Goal: Task Accomplishment & Management: Complete application form

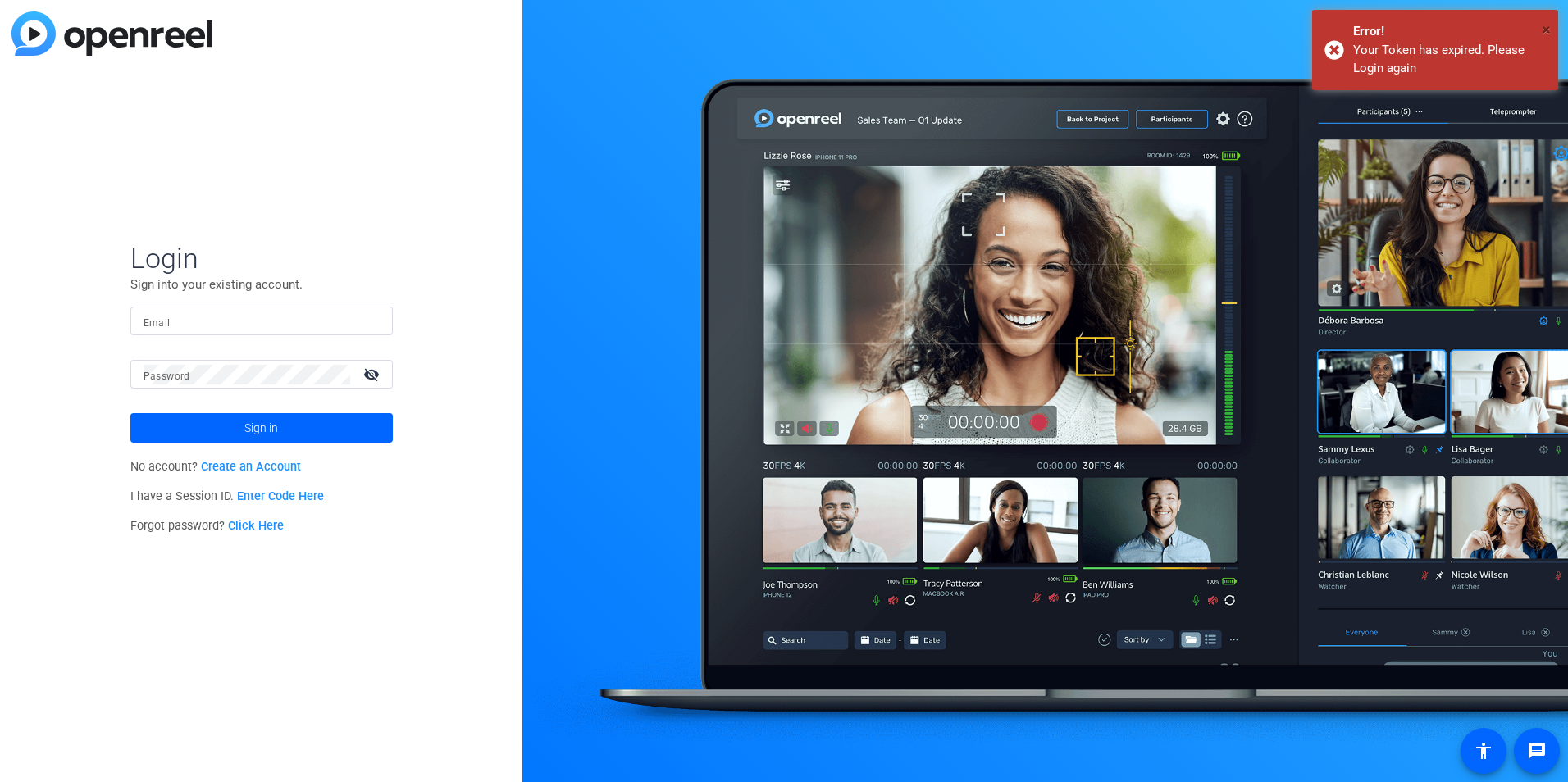
click at [1545, 28] on span "×" at bounding box center [1545, 30] width 9 height 20
type input "[PERSON_NAME][EMAIL_ADDRESS][PERSON_NAME][DOMAIN_NAME]"
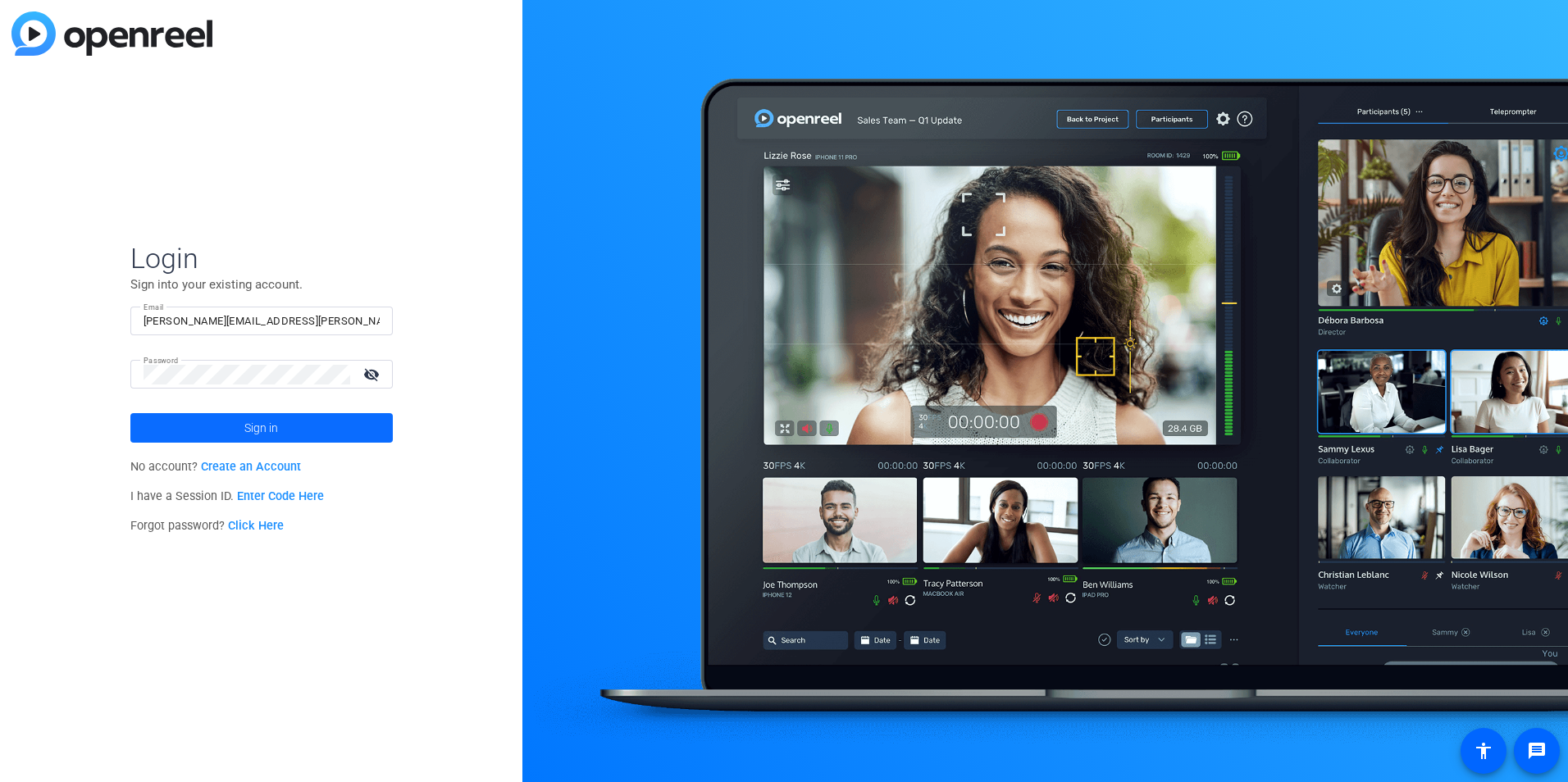
click at [312, 414] on span at bounding box center [261, 427] width 262 height 39
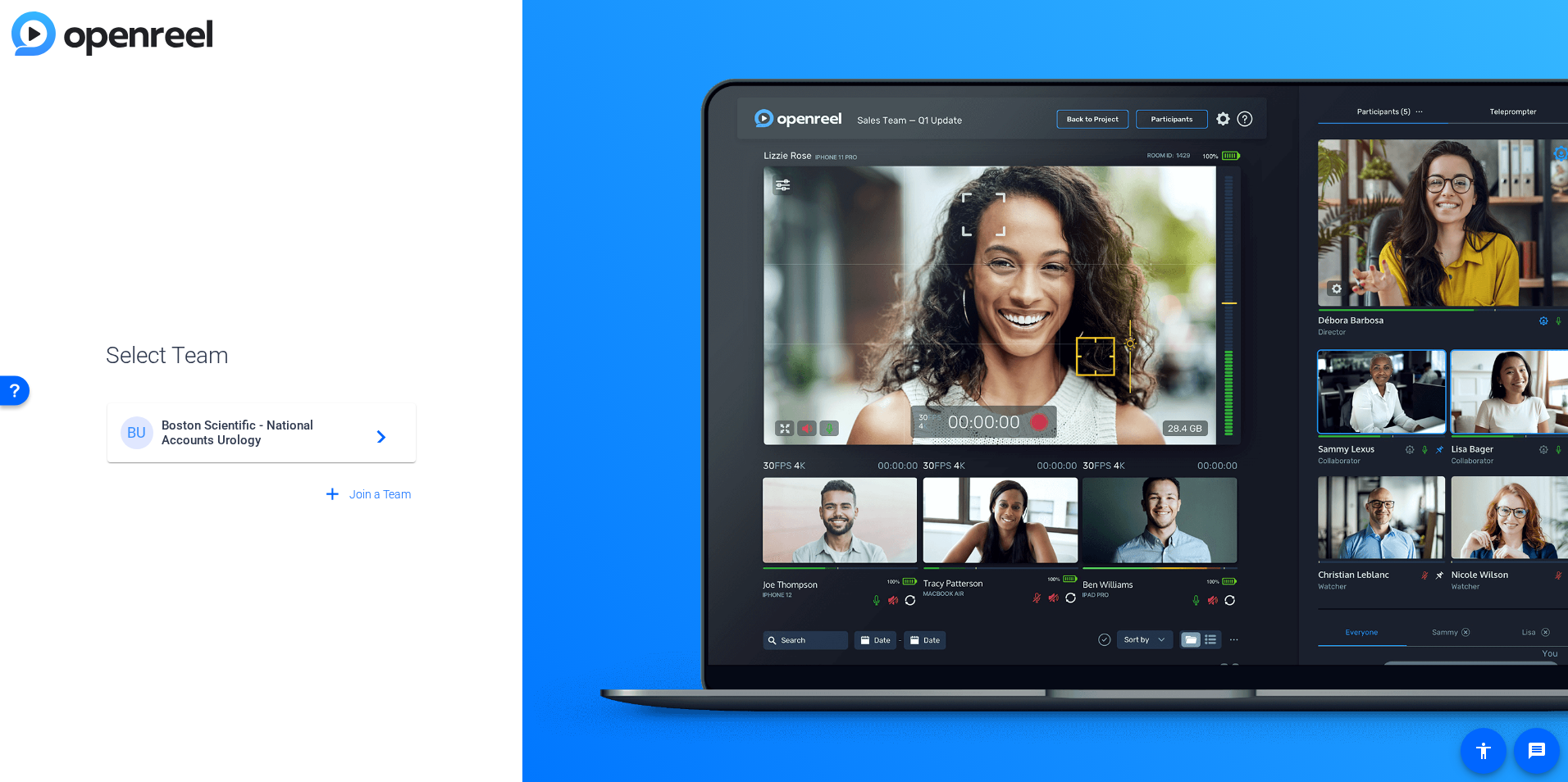
click at [317, 424] on span "Boston Scientific - National Accounts Urology" at bounding box center [264, 433] width 205 height 30
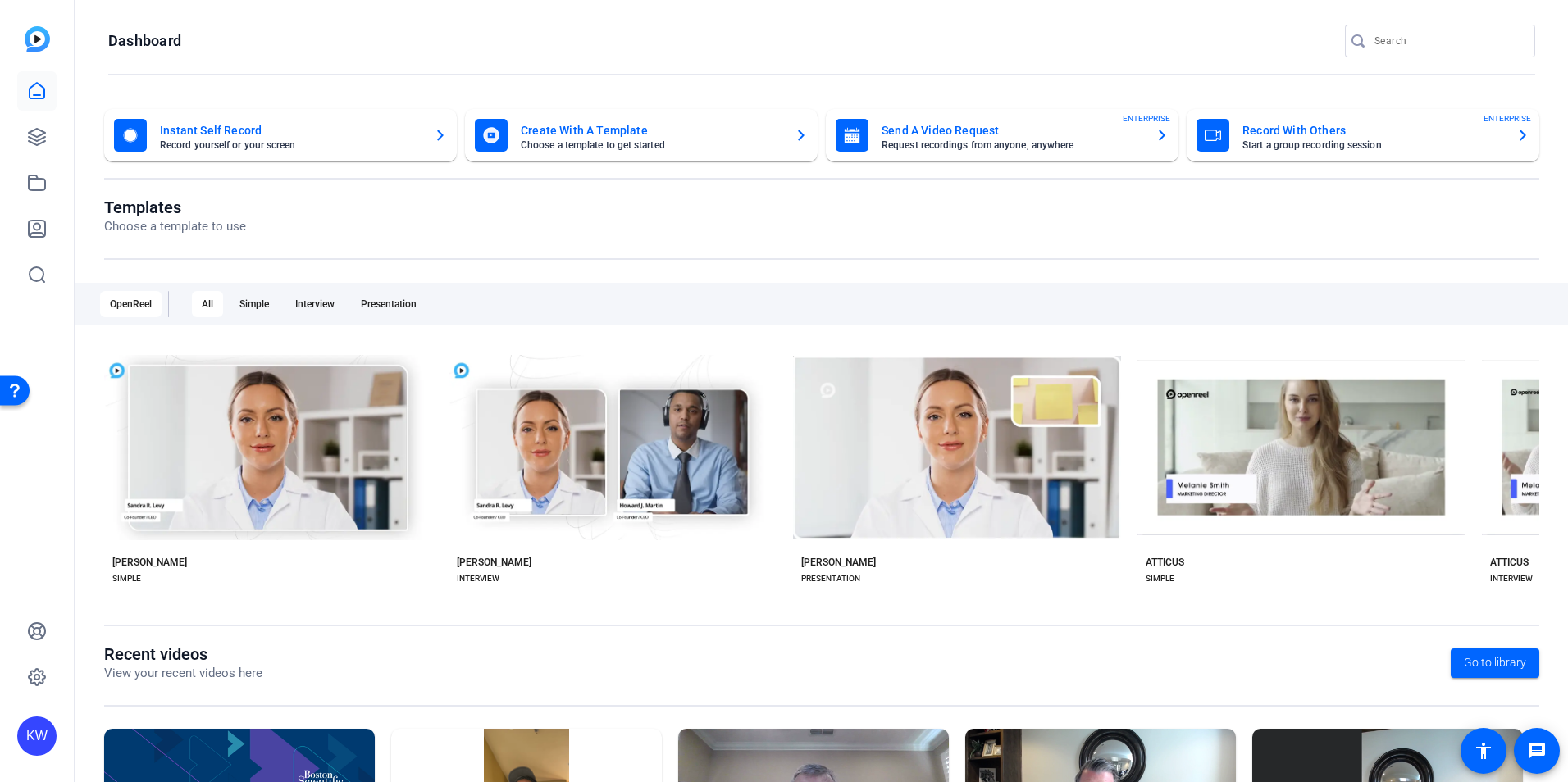
click at [1486, 137] on mat-card-title "Record With Others" at bounding box center [1372, 130] width 261 height 20
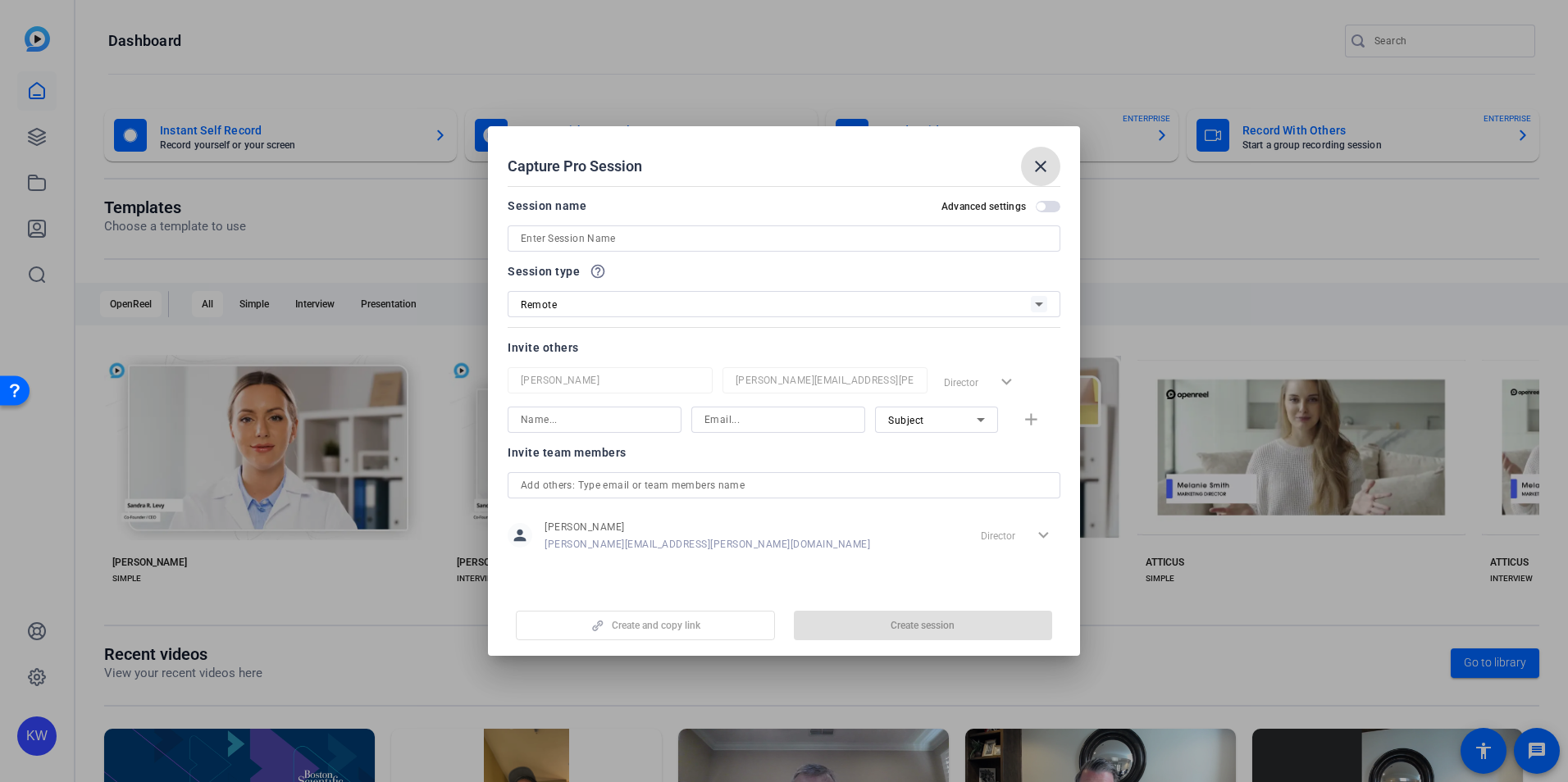
click at [937, 234] on input at bounding box center [784, 238] width 526 height 20
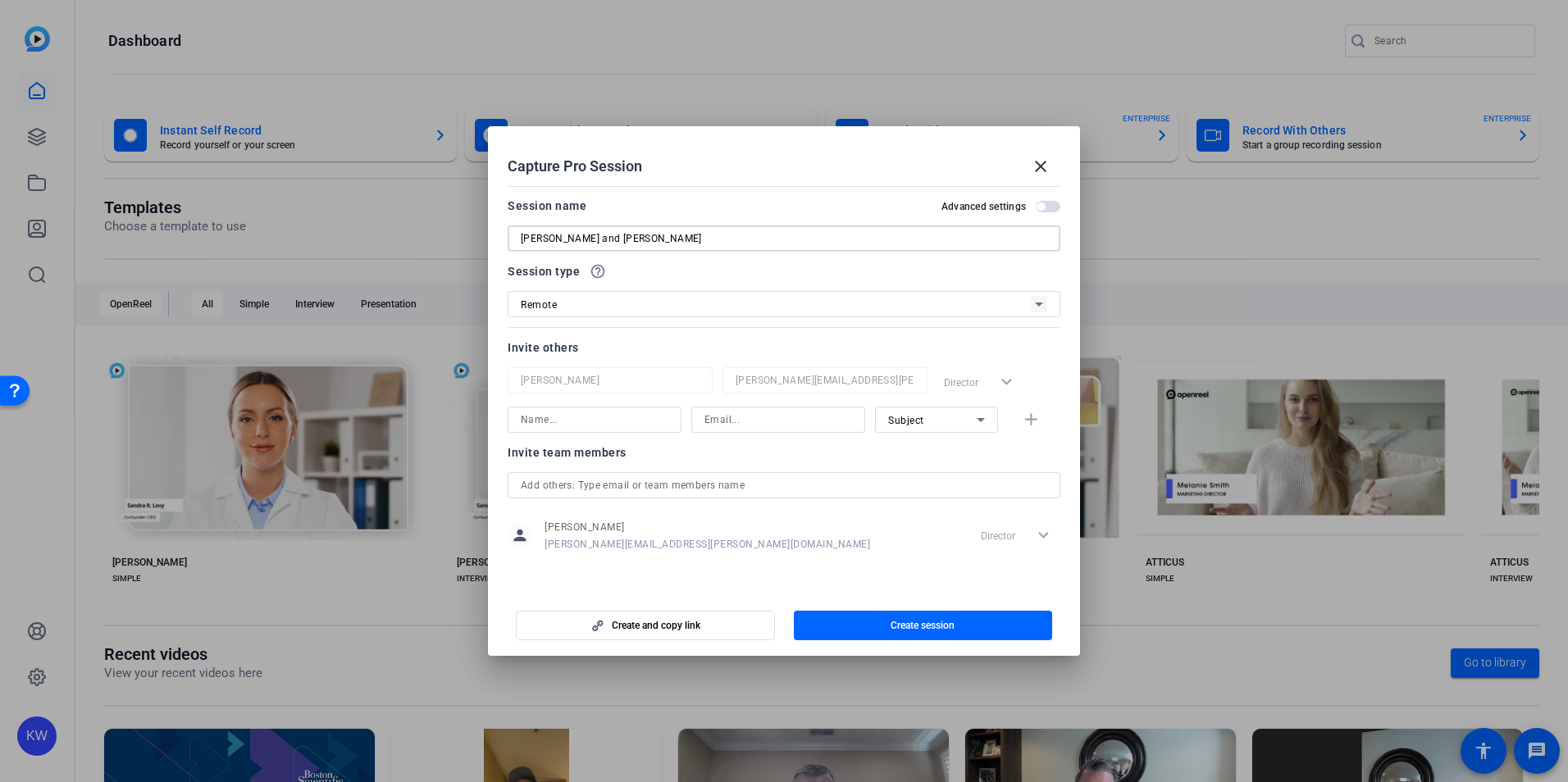
type input "[PERSON_NAME] and [PERSON_NAME]"
click at [553, 425] on input at bounding box center [595, 419] width 148 height 20
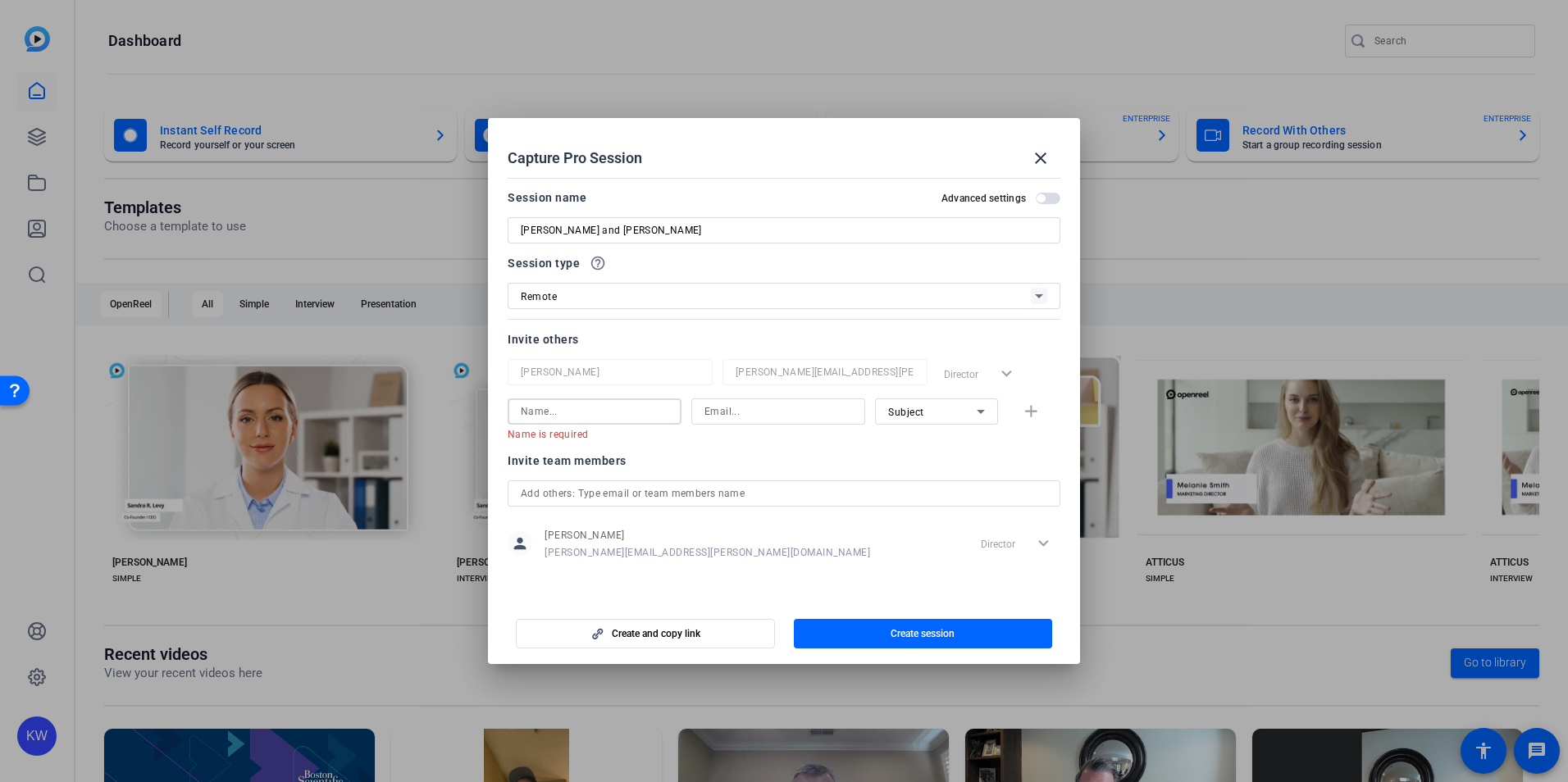
click at [550, 412] on input at bounding box center [595, 412] width 148 height 20
type input "s"
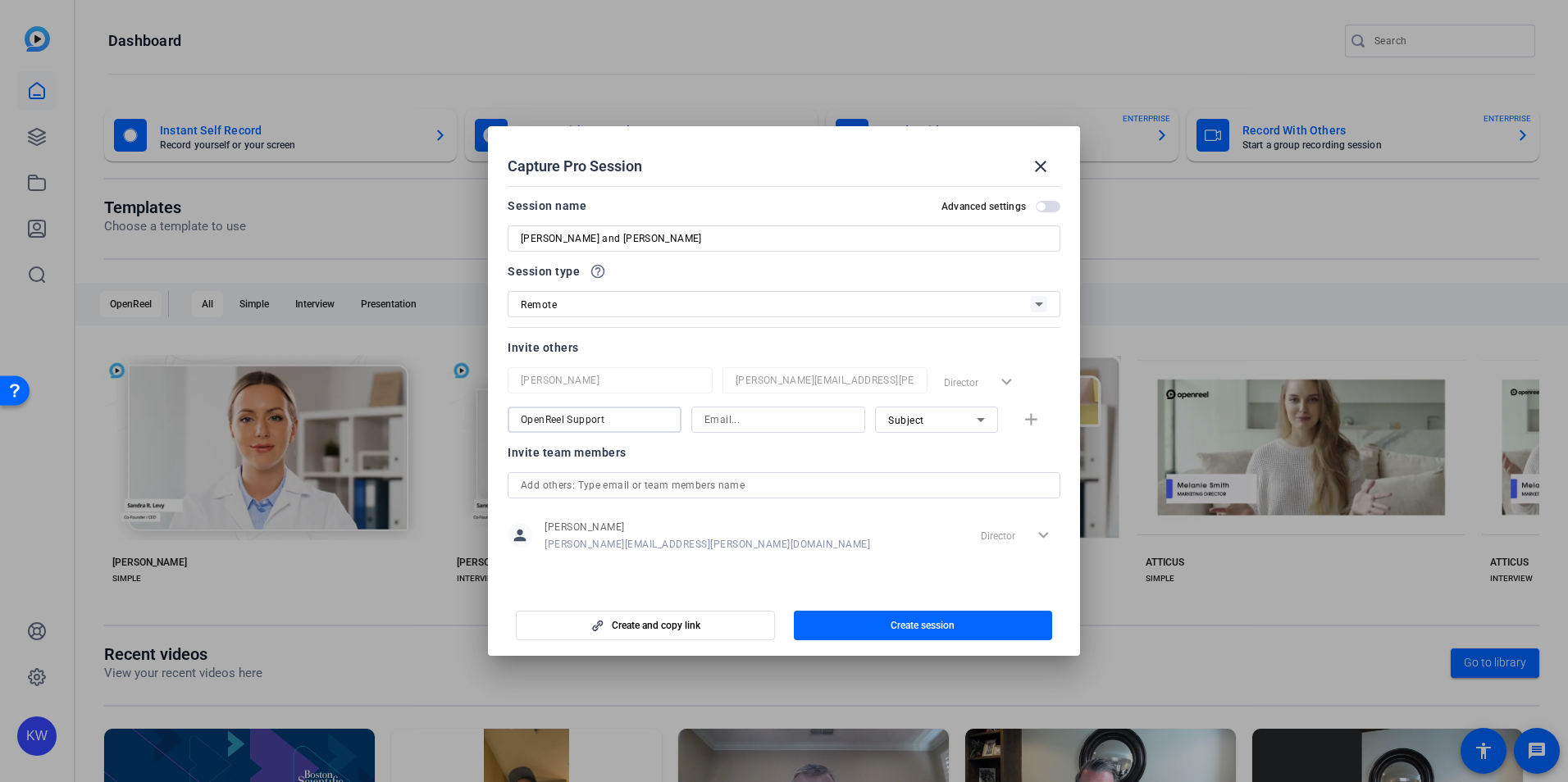
type input "OpenReel Support"
type input "[EMAIL_ADDRESS][DOMAIN_NAME]"
click at [986, 418] on icon at bounding box center [981, 419] width 20 height 20
click at [937, 449] on span "Collaborator" at bounding box center [917, 452] width 59 height 20
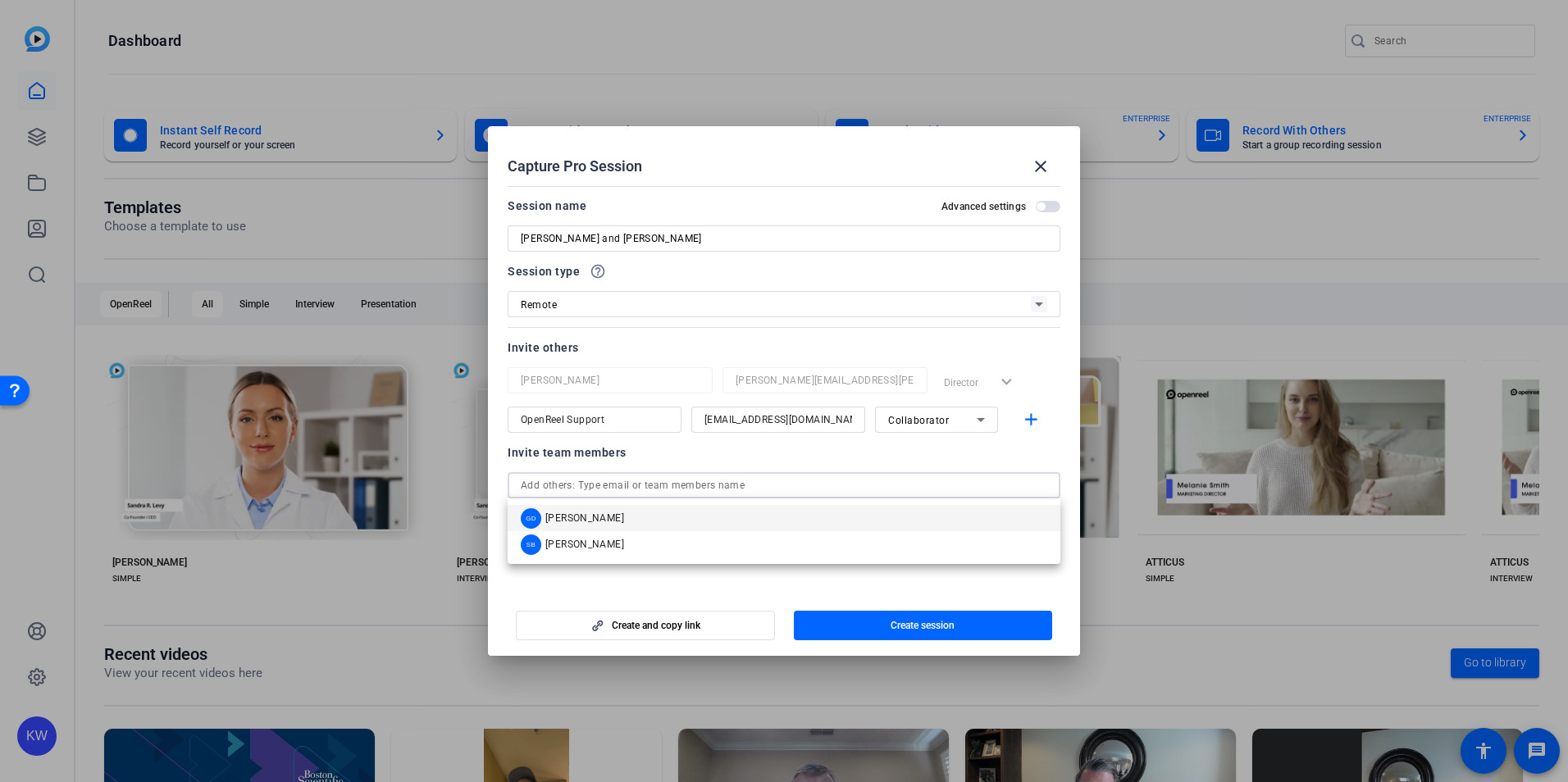
click at [644, 489] on input "text" at bounding box center [784, 486] width 526 height 20
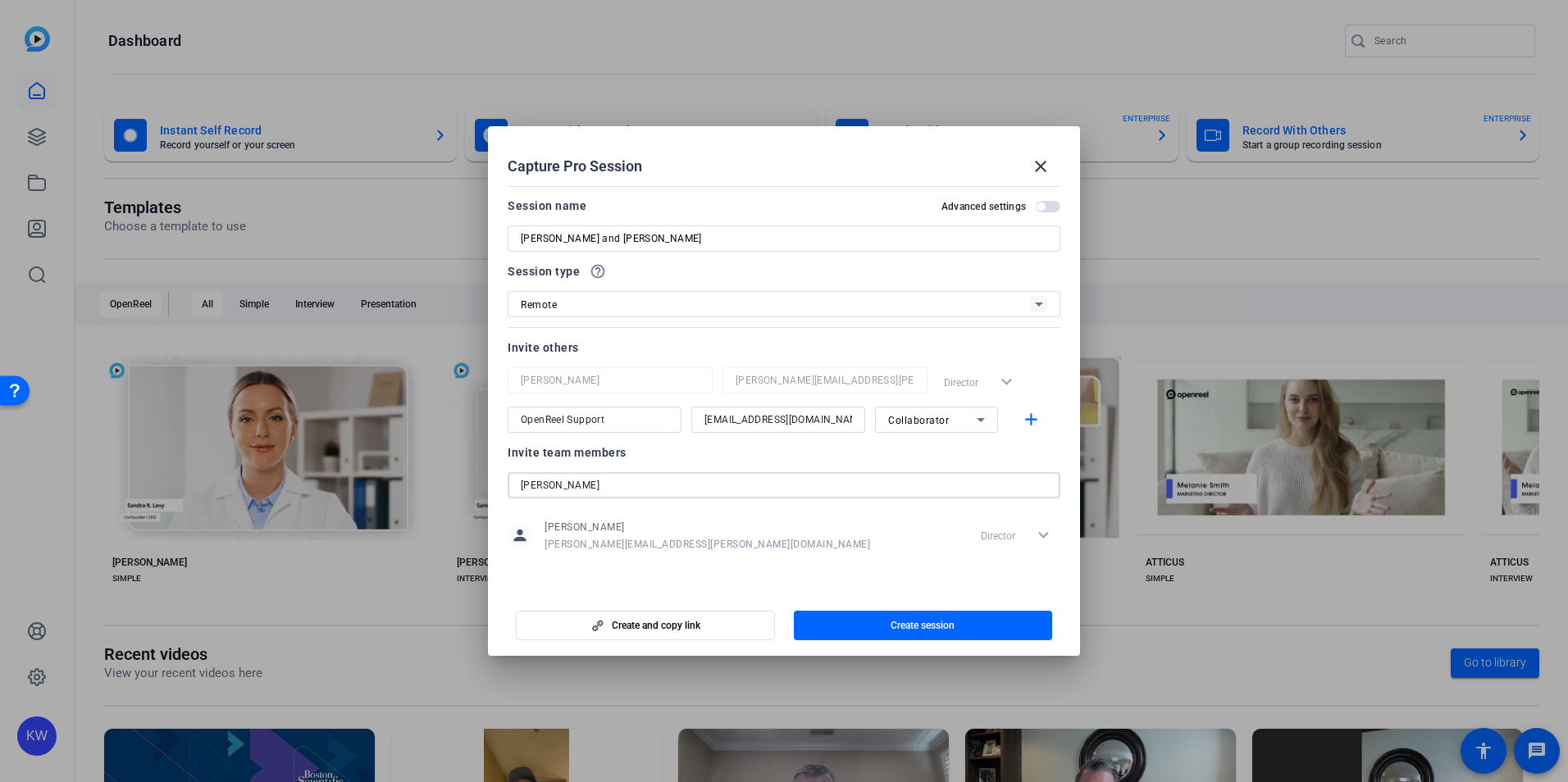
type input "[PERSON_NAME]"
click at [1048, 205] on span "button" at bounding box center [1048, 206] width 25 height 12
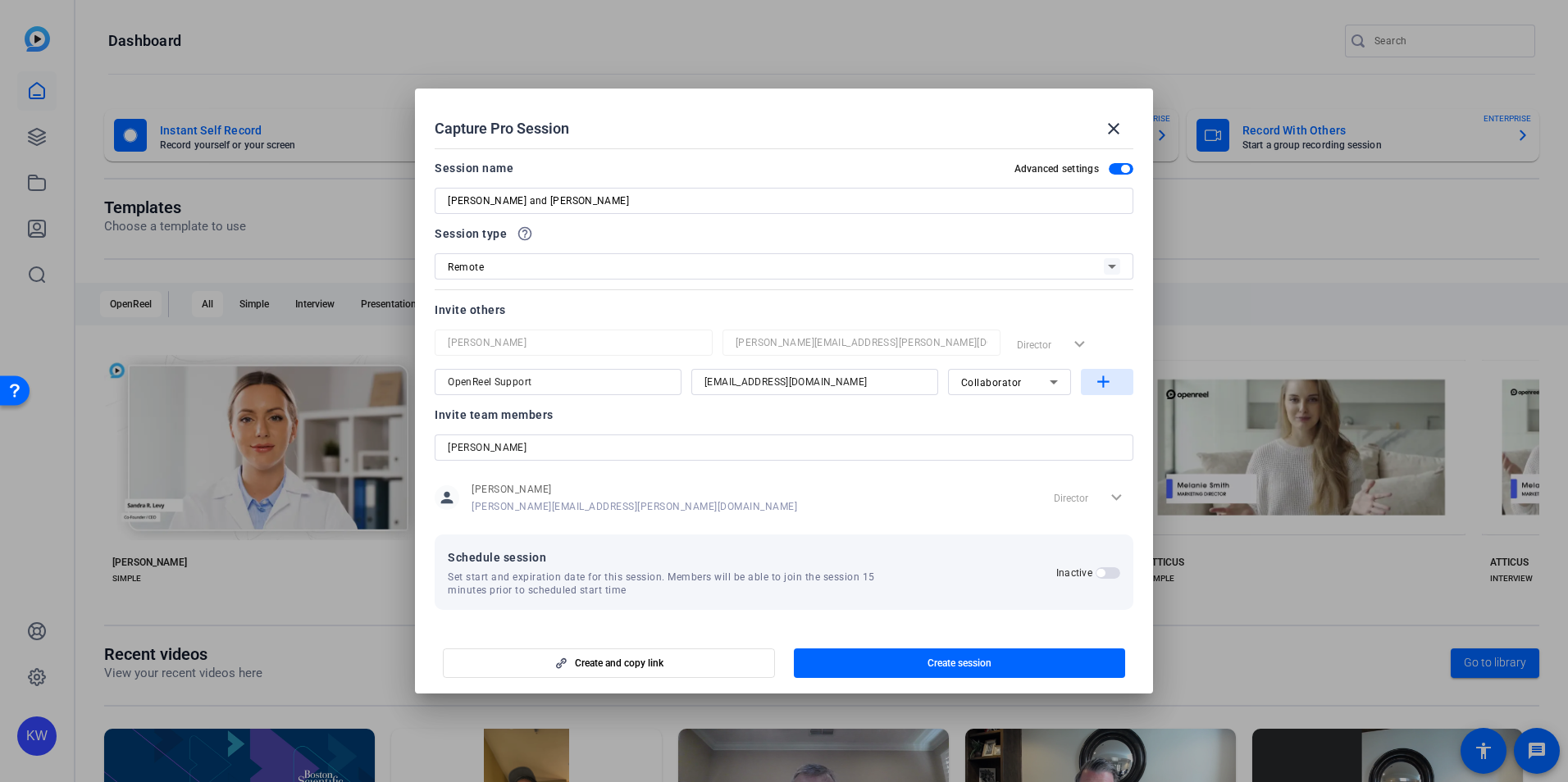
click at [1105, 385] on mat-icon "add" at bounding box center [1103, 382] width 20 height 20
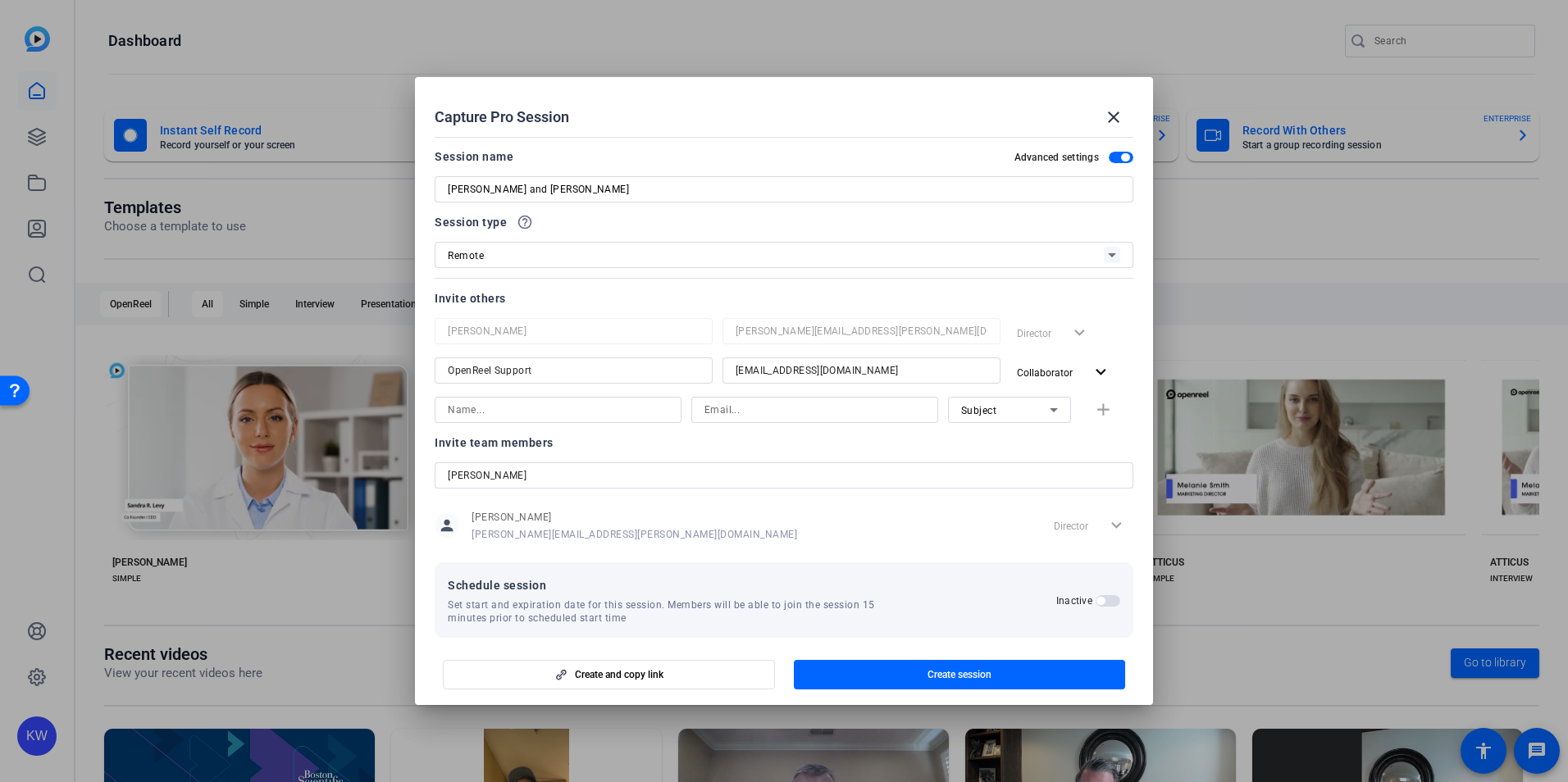
click at [573, 487] on div "[PERSON_NAME]" at bounding box center [783, 475] width 673 height 26
drag, startPoint x: 550, startPoint y: 480, endPoint x: 411, endPoint y: 484, distance: 139.1
click at [411, 484] on div "Capture Pro Session close Session name Advanced settings [PERSON_NAME] and [PER…" at bounding box center [784, 391] width 1568 height 782
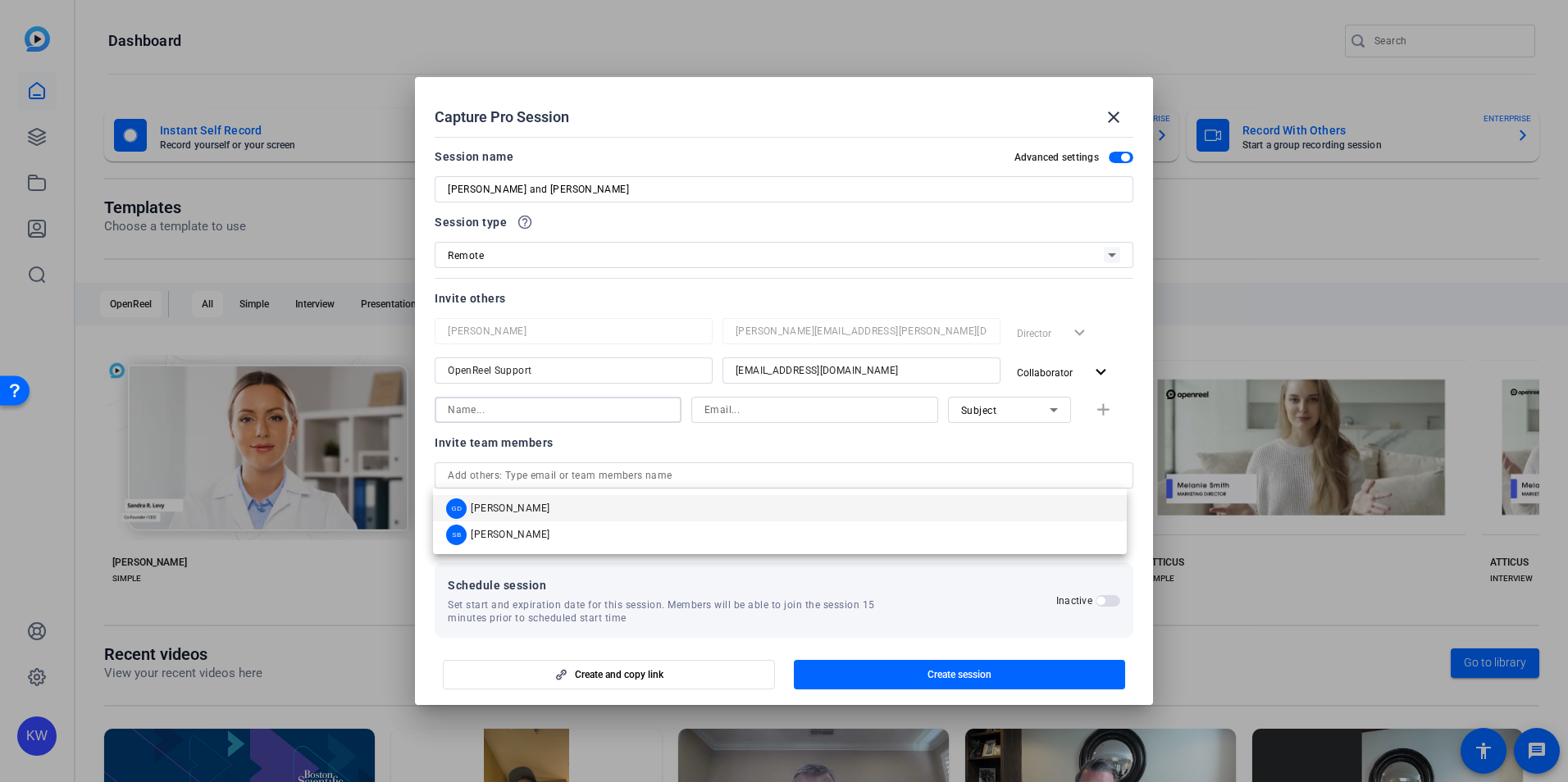
click at [490, 406] on input at bounding box center [558, 410] width 221 height 20
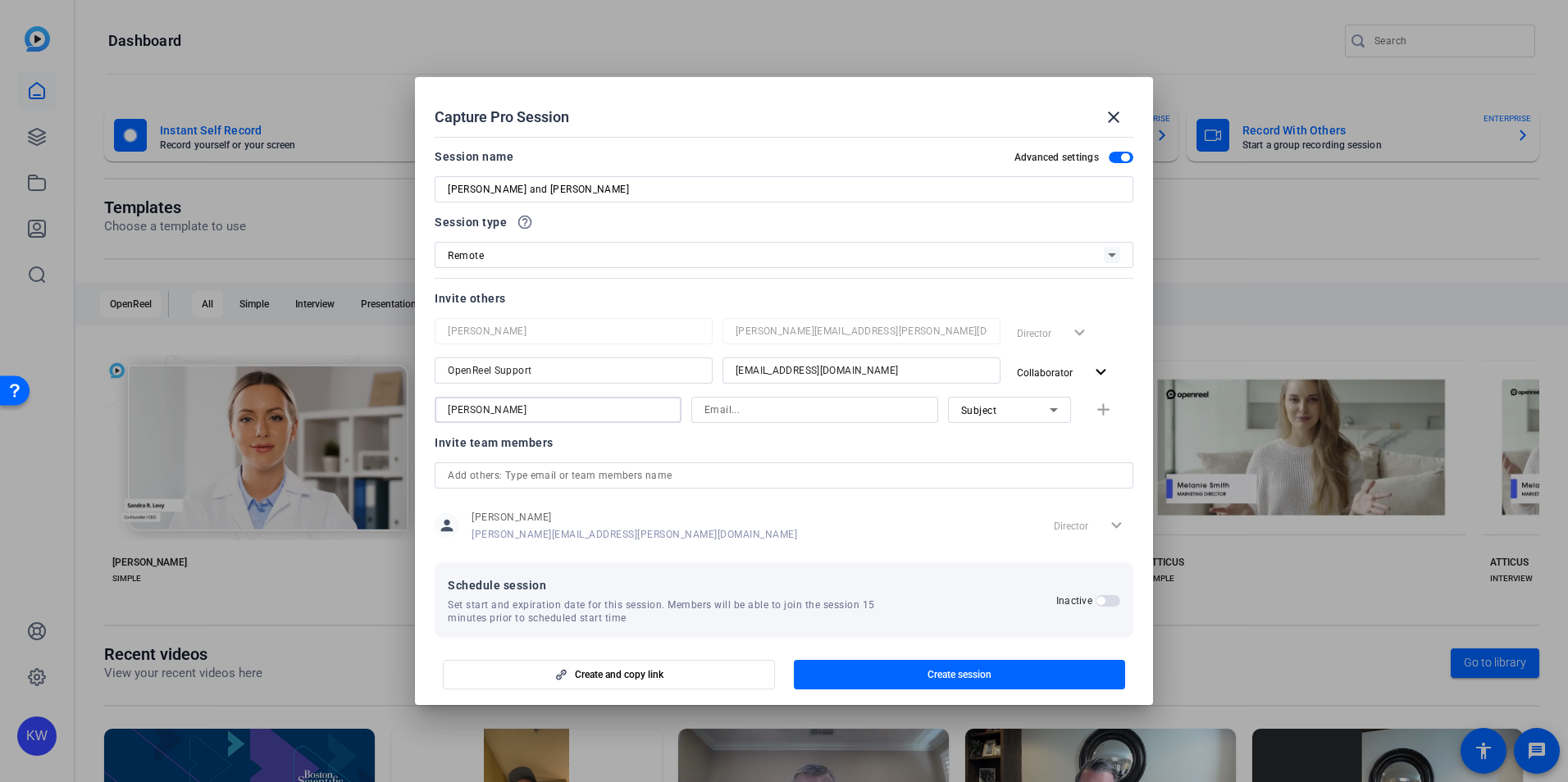
type input "[PERSON_NAME]"
type input "l"
click at [1055, 435] on div at bounding box center [1010, 432] width 123 height 18
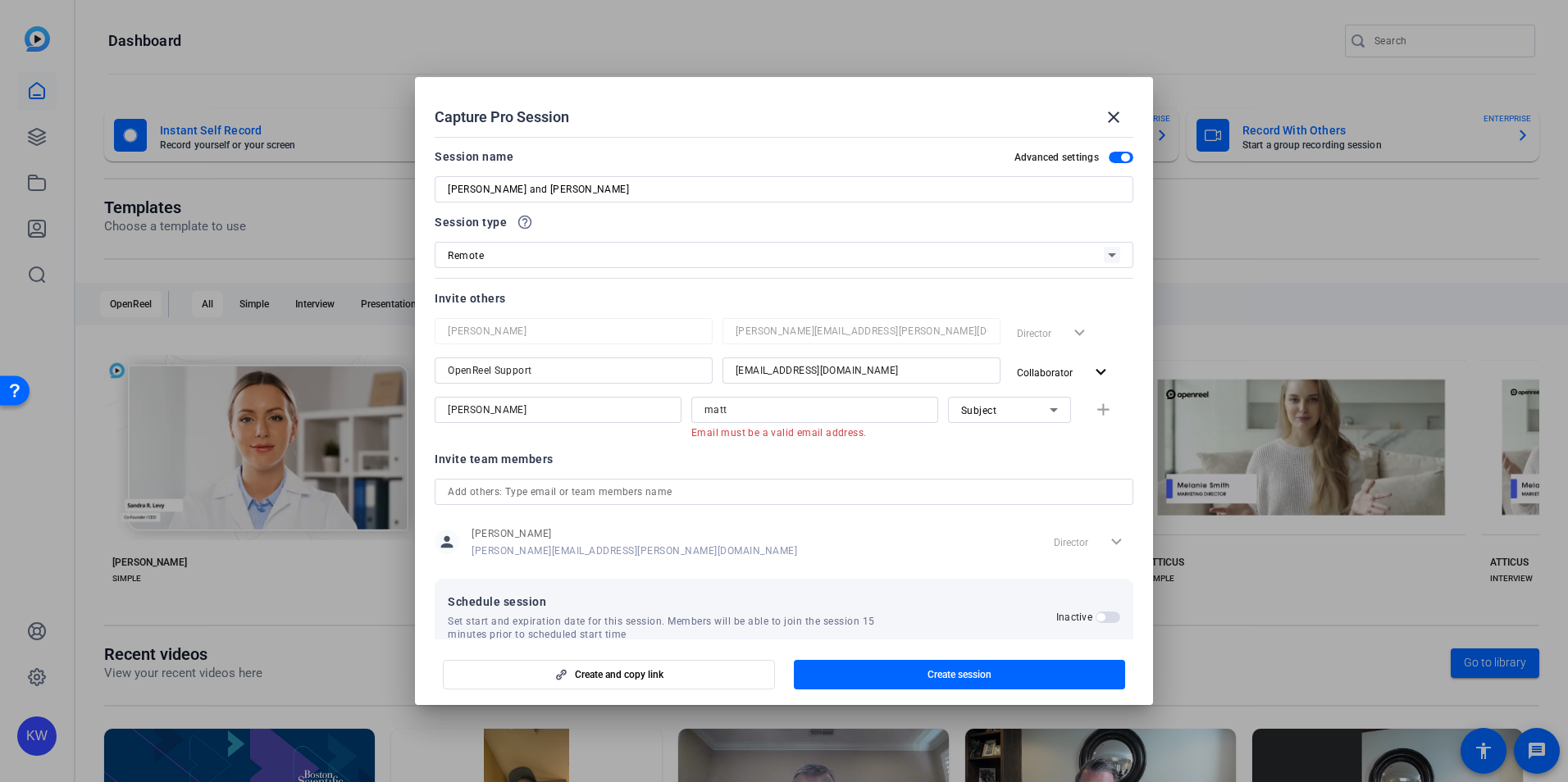
click at [793, 395] on div at bounding box center [862, 392] width 278 height 18
click at [789, 404] on input "matt" at bounding box center [815, 410] width 221 height 20
click at [774, 414] on input "matt" at bounding box center [815, 410] width 221 height 20
type input "[PERSON_NAME][EMAIL_ADDRESS][PERSON_NAME][DOMAIN_NAME]"
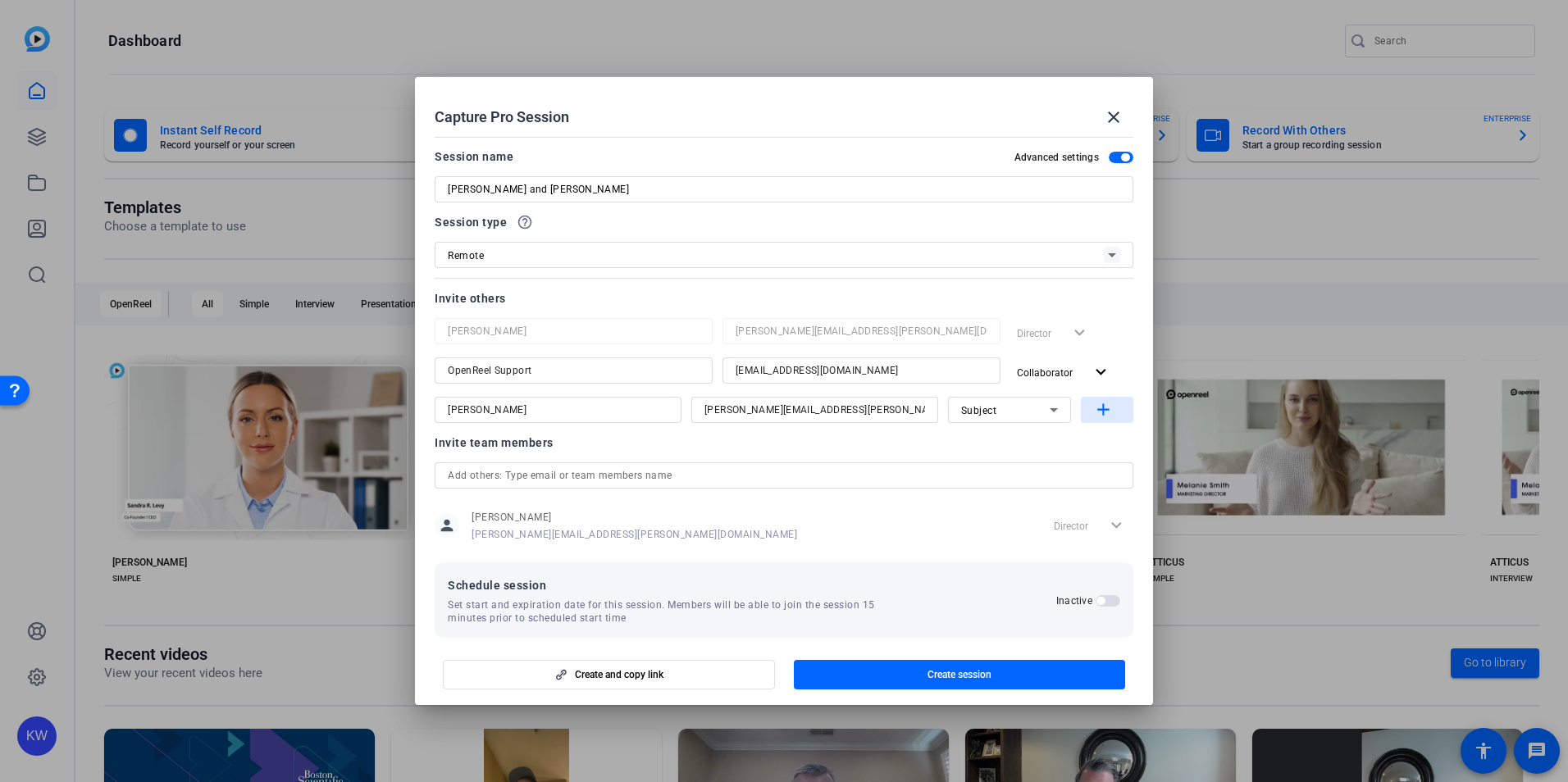
click at [1094, 409] on mat-icon "add" at bounding box center [1103, 410] width 20 height 20
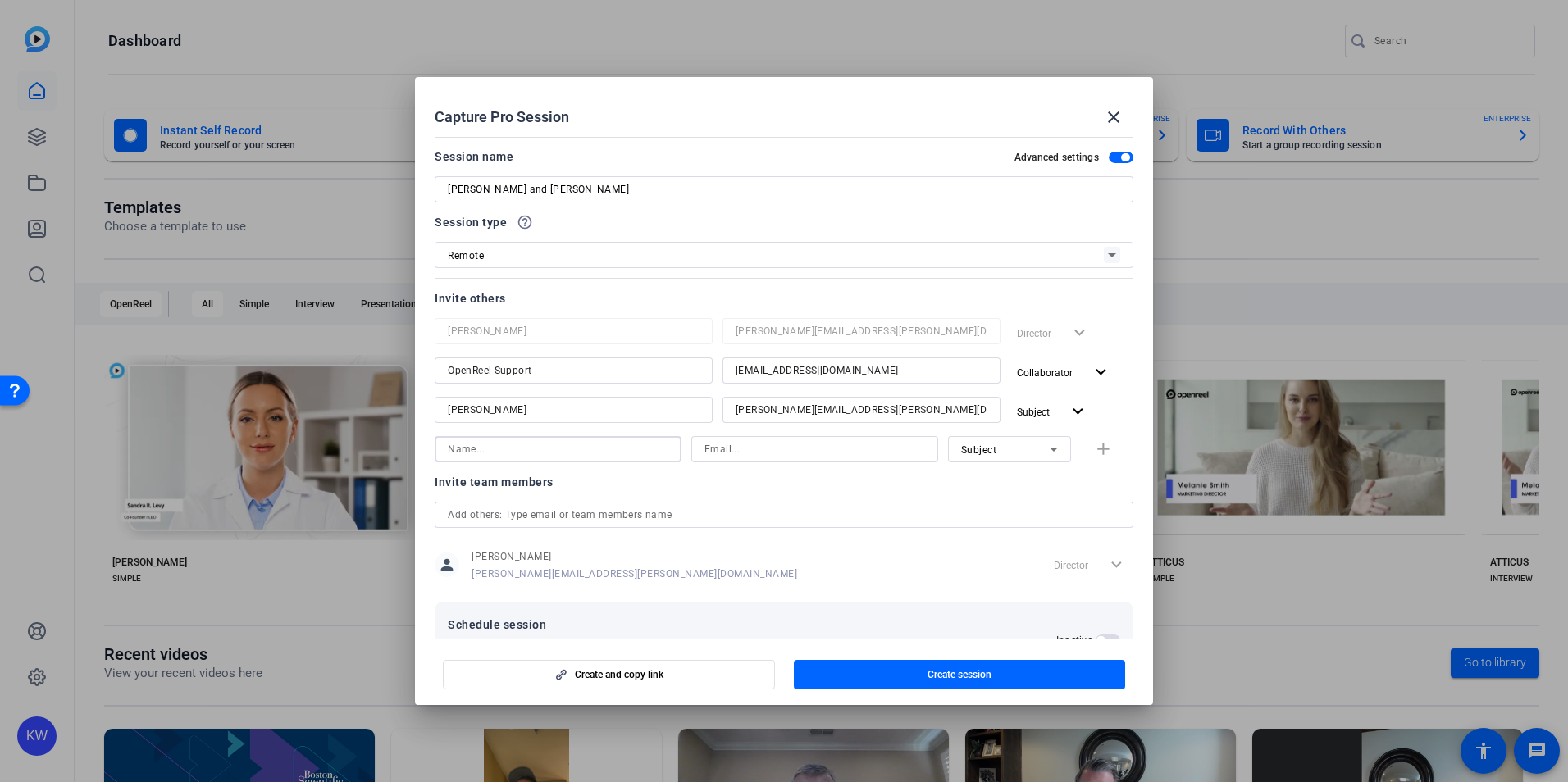
click at [509, 447] on input at bounding box center [558, 449] width 221 height 20
type input "[PERSON_NAME]"
type input "[PERSON_NAME][DOMAIN_NAME][EMAIL_ADDRESS][DOMAIN_NAME]"
click at [1117, 459] on span "button" at bounding box center [1106, 449] width 53 height 39
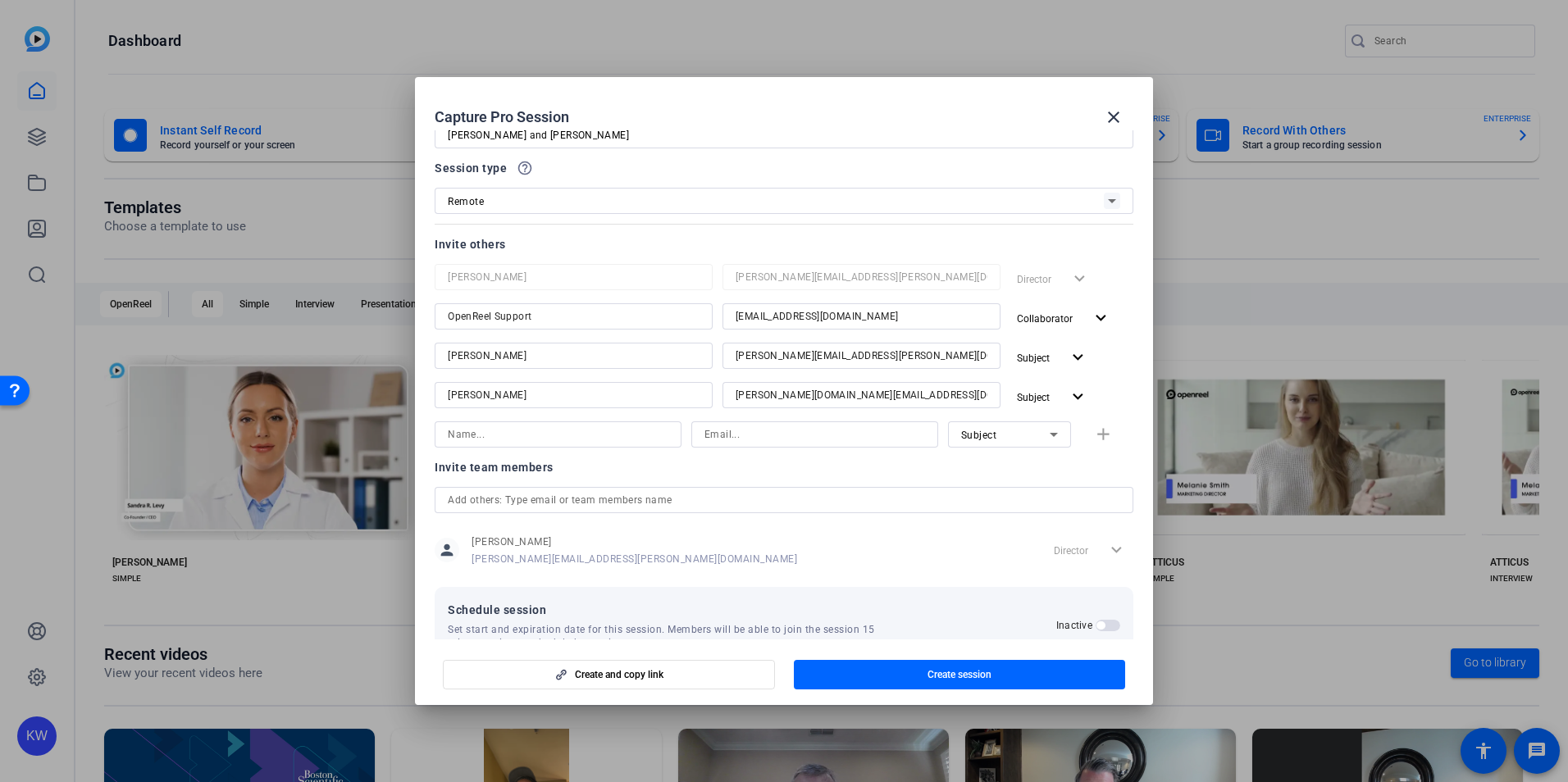
scroll to position [95, 0]
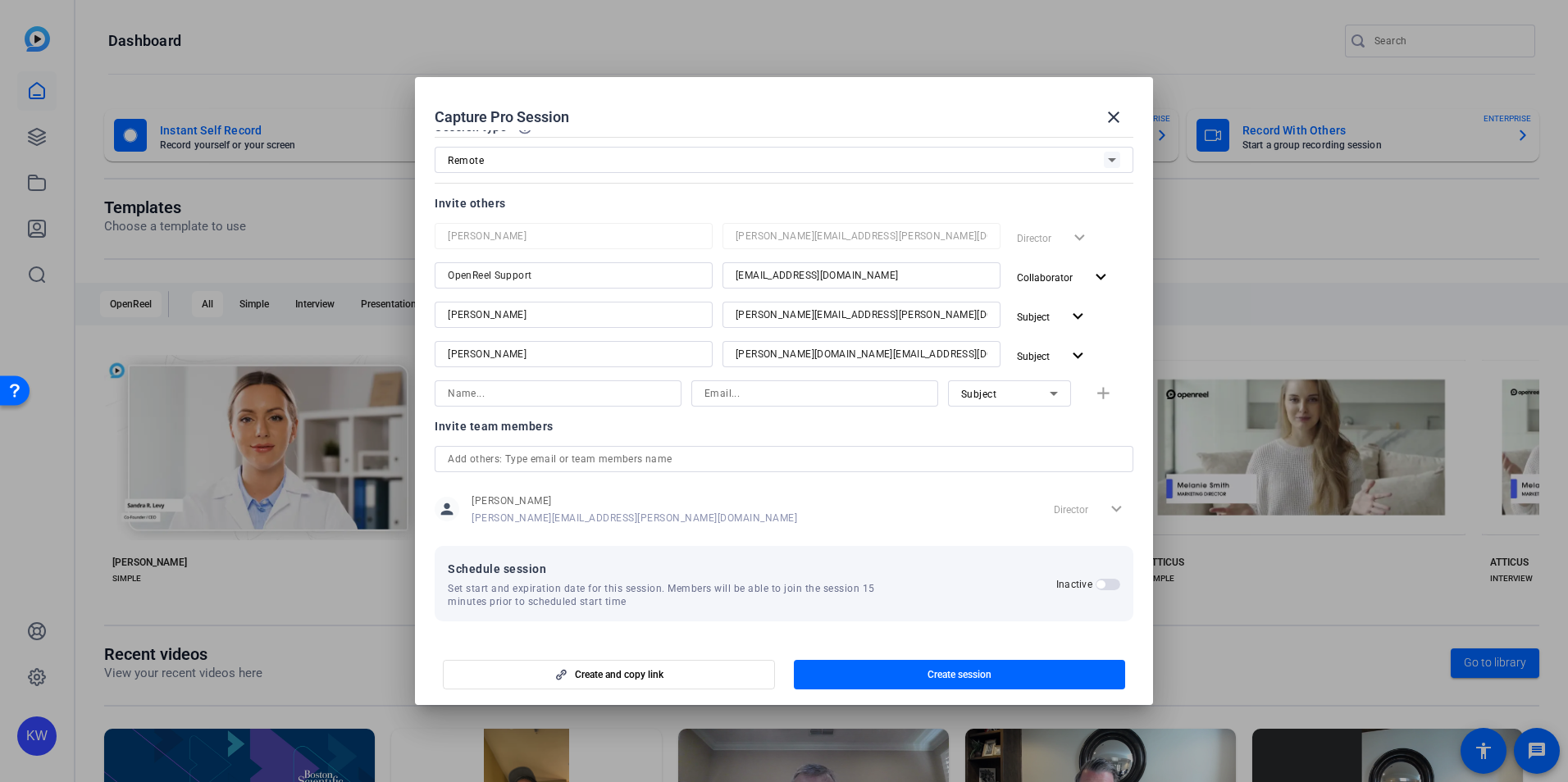
click at [1101, 585] on span "button" at bounding box center [1107, 584] width 25 height 12
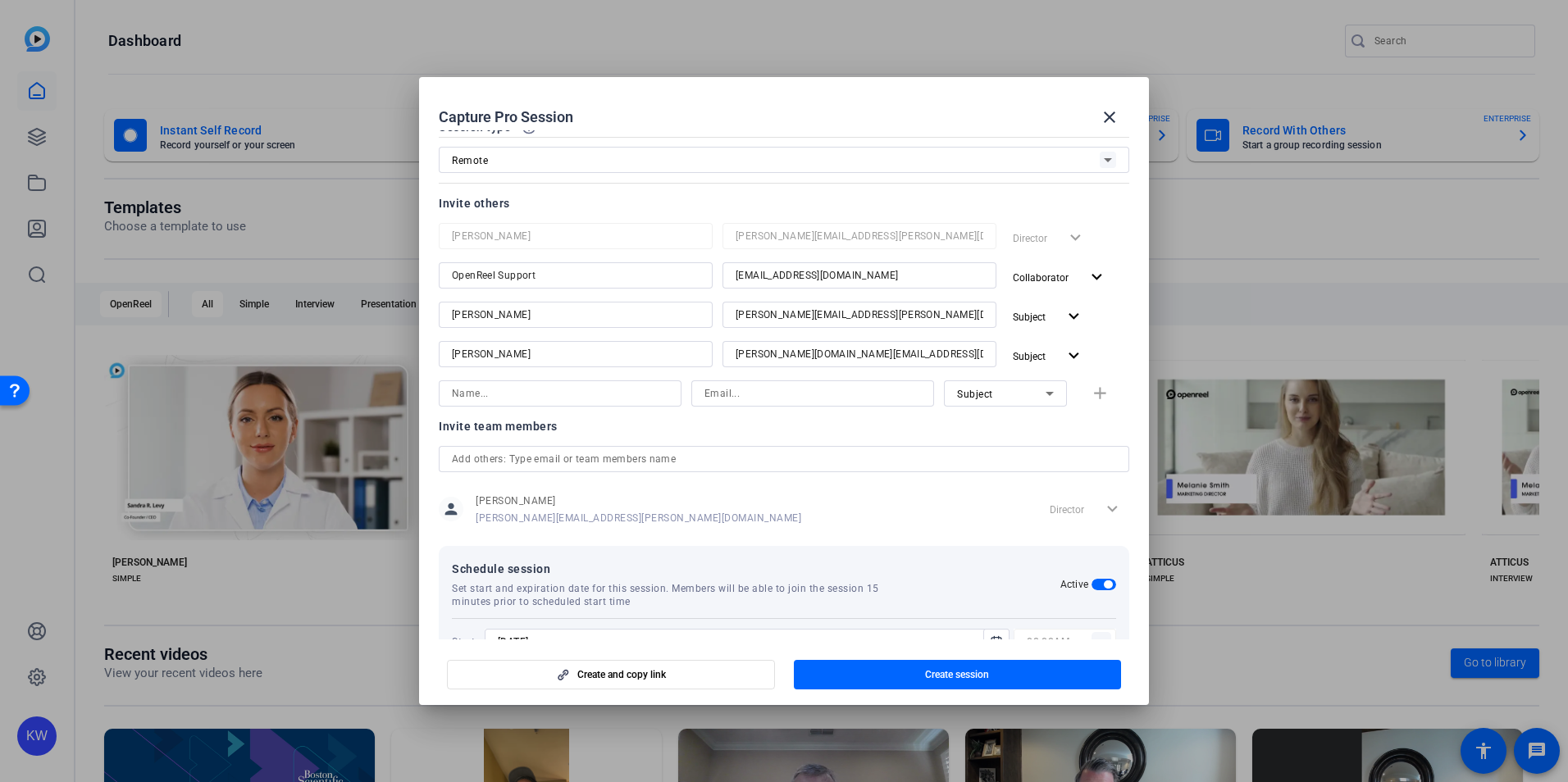
scroll to position [178, 0]
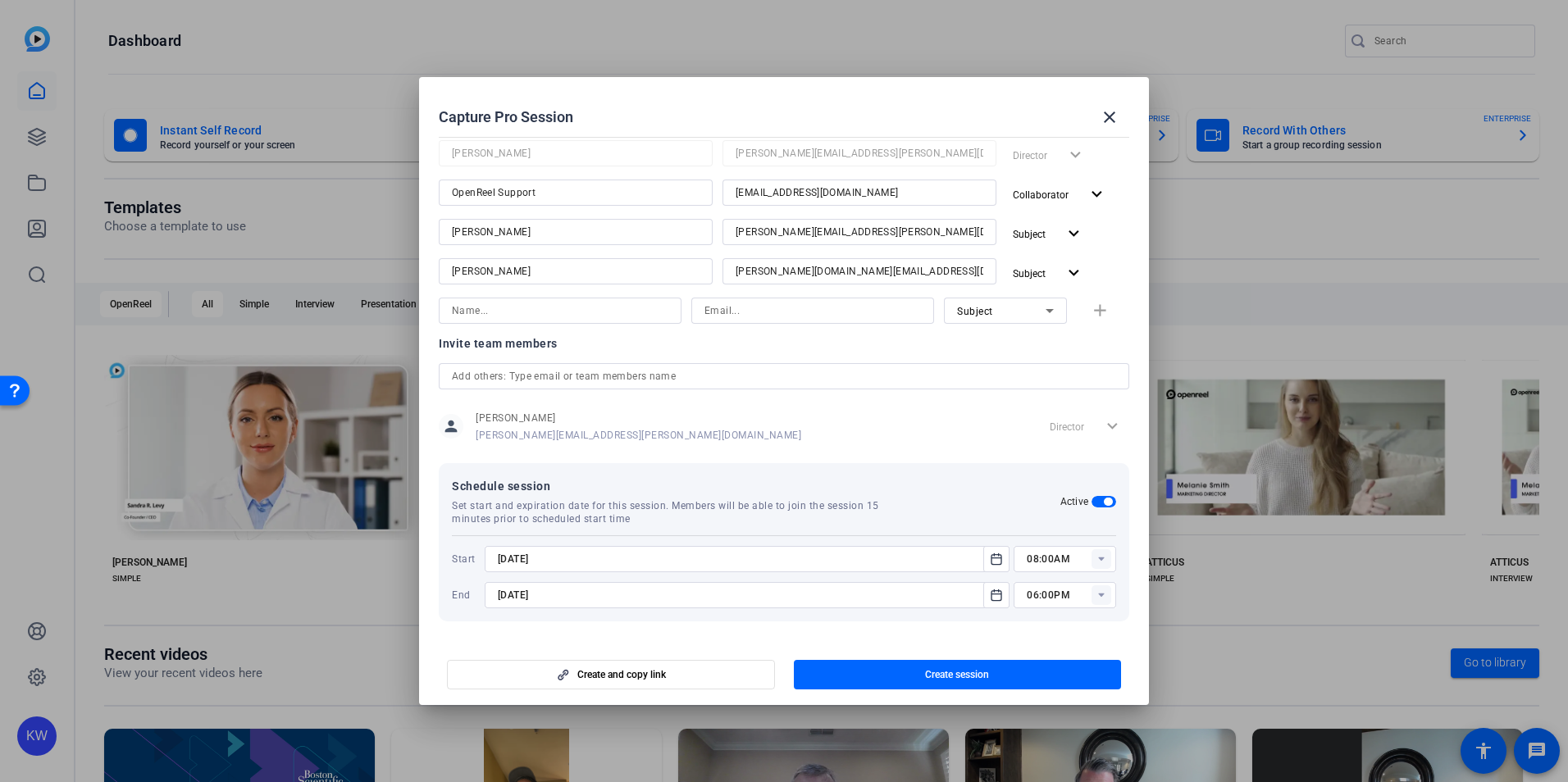
click at [790, 565] on input "[DATE]" at bounding box center [739, 558] width 482 height 20
click at [996, 557] on icon "Open calendar" at bounding box center [996, 558] width 13 height 20
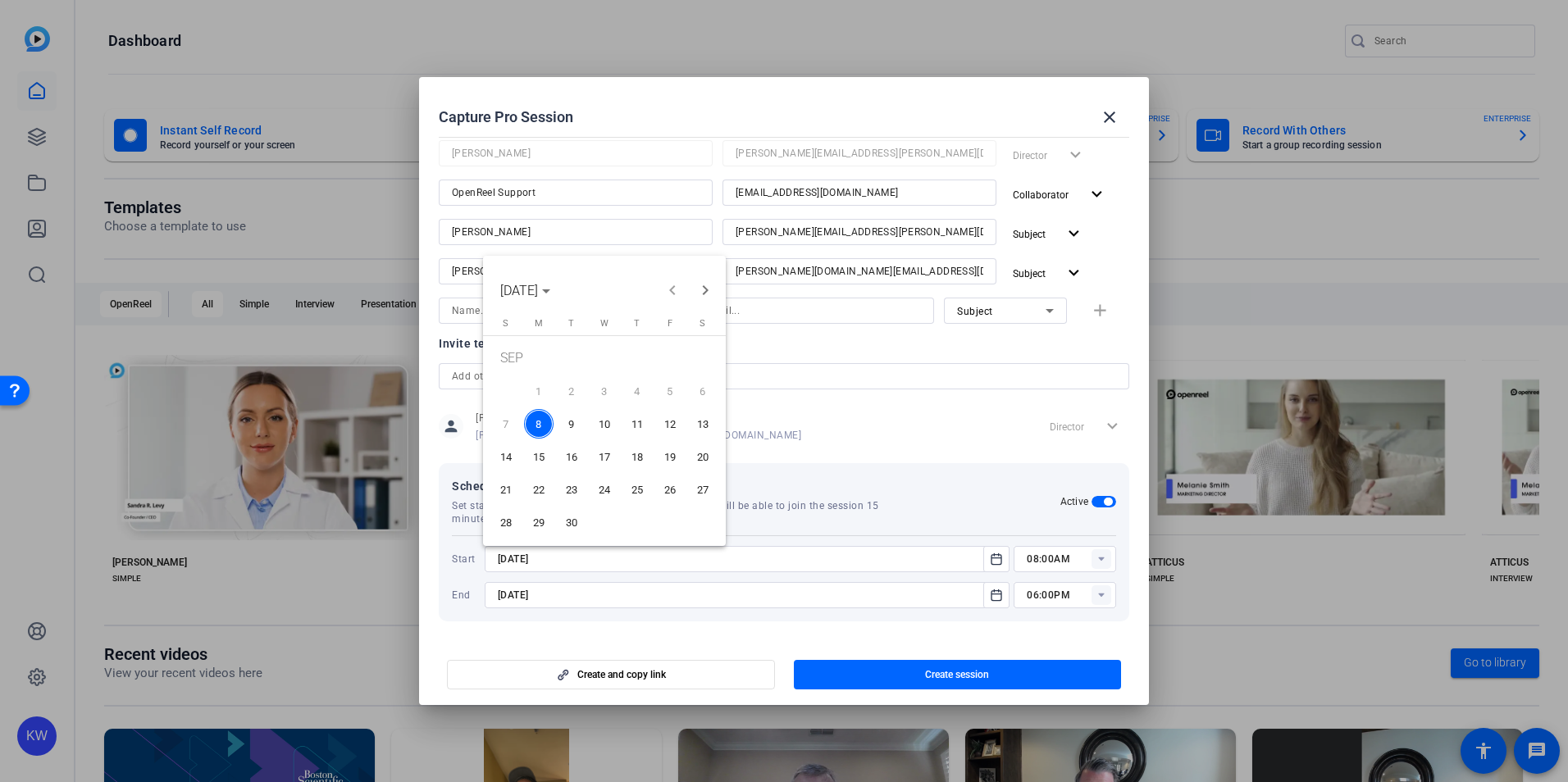
click at [675, 426] on span "12" at bounding box center [670, 423] width 30 height 30
type input "[DATE]"
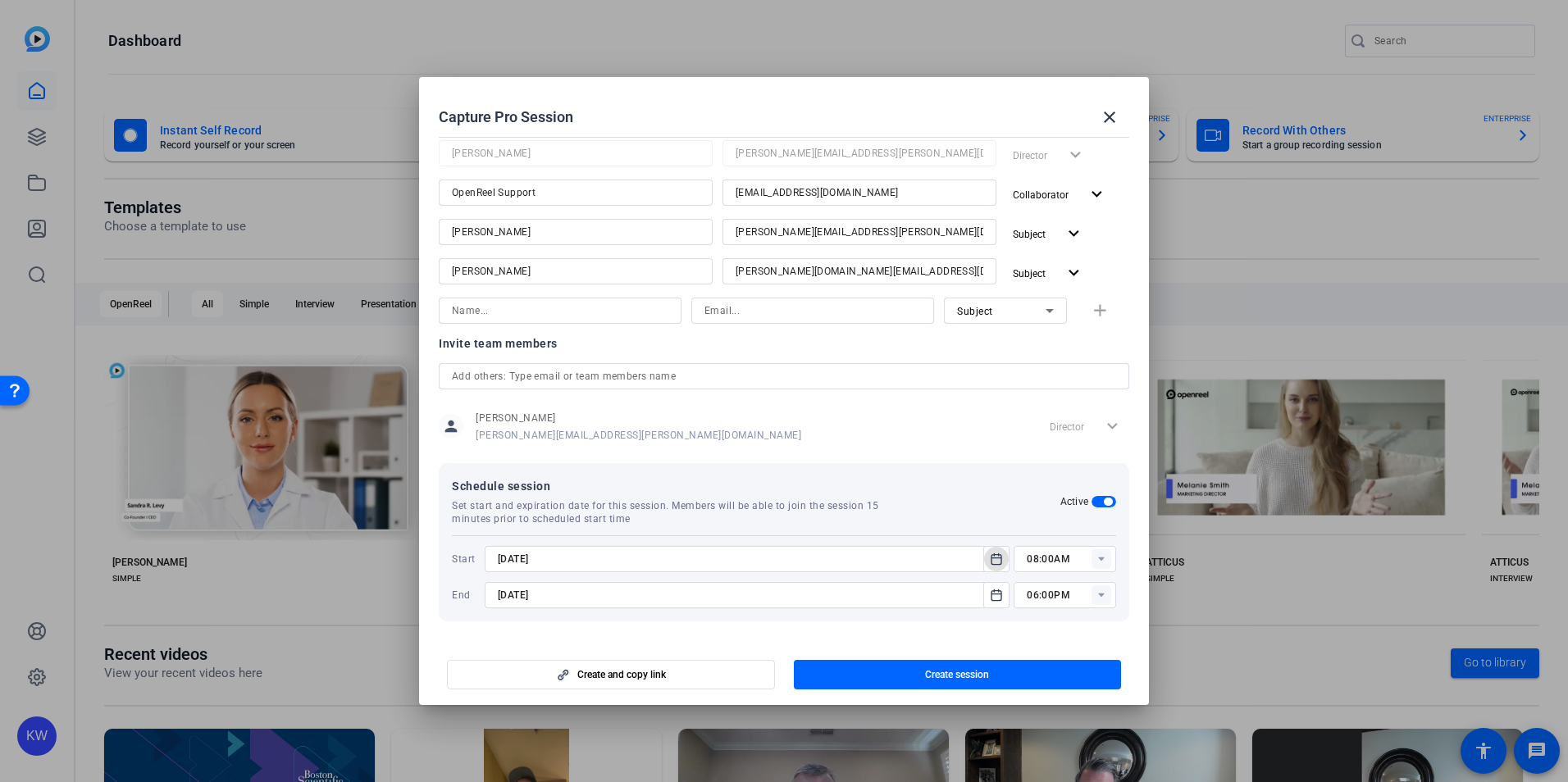
click at [1098, 559] on icon at bounding box center [1101, 559] width 6 height 4
click at [1060, 337] on span "08:30AM" at bounding box center [1041, 345] width 42 height 20
type input "08:30AM"
click at [1094, 601] on rect at bounding box center [1101, 595] width 20 height 20
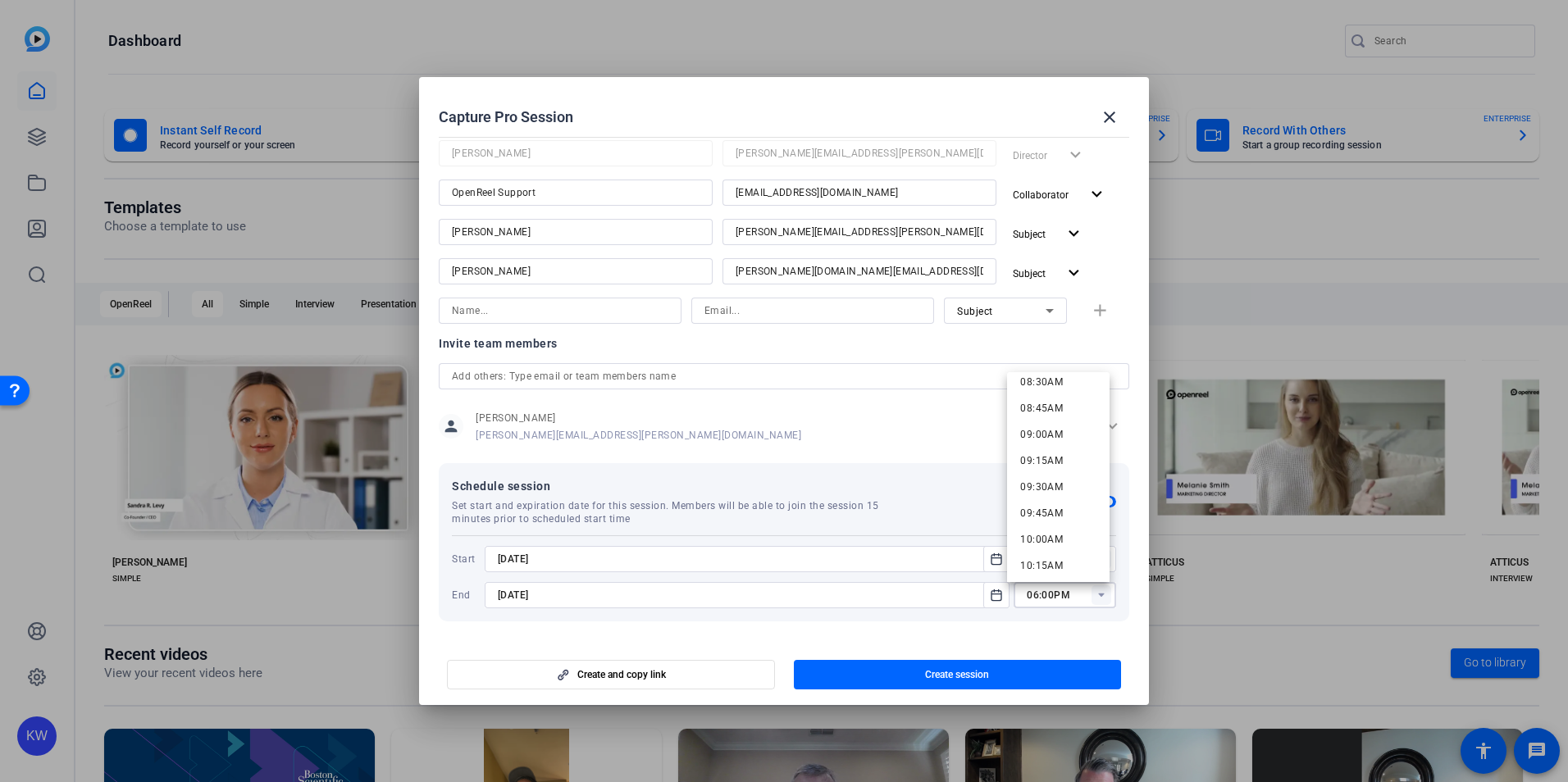
scroll to position [1066, 0]
click at [1048, 429] on span "10:30AM" at bounding box center [1041, 428] width 42 height 12
click at [1093, 600] on rect at bounding box center [1101, 595] width 20 height 20
click at [1100, 570] on mat-option "01:45AM" at bounding box center [1057, 575] width 103 height 26
click at [1102, 590] on rect at bounding box center [1101, 595] width 20 height 20
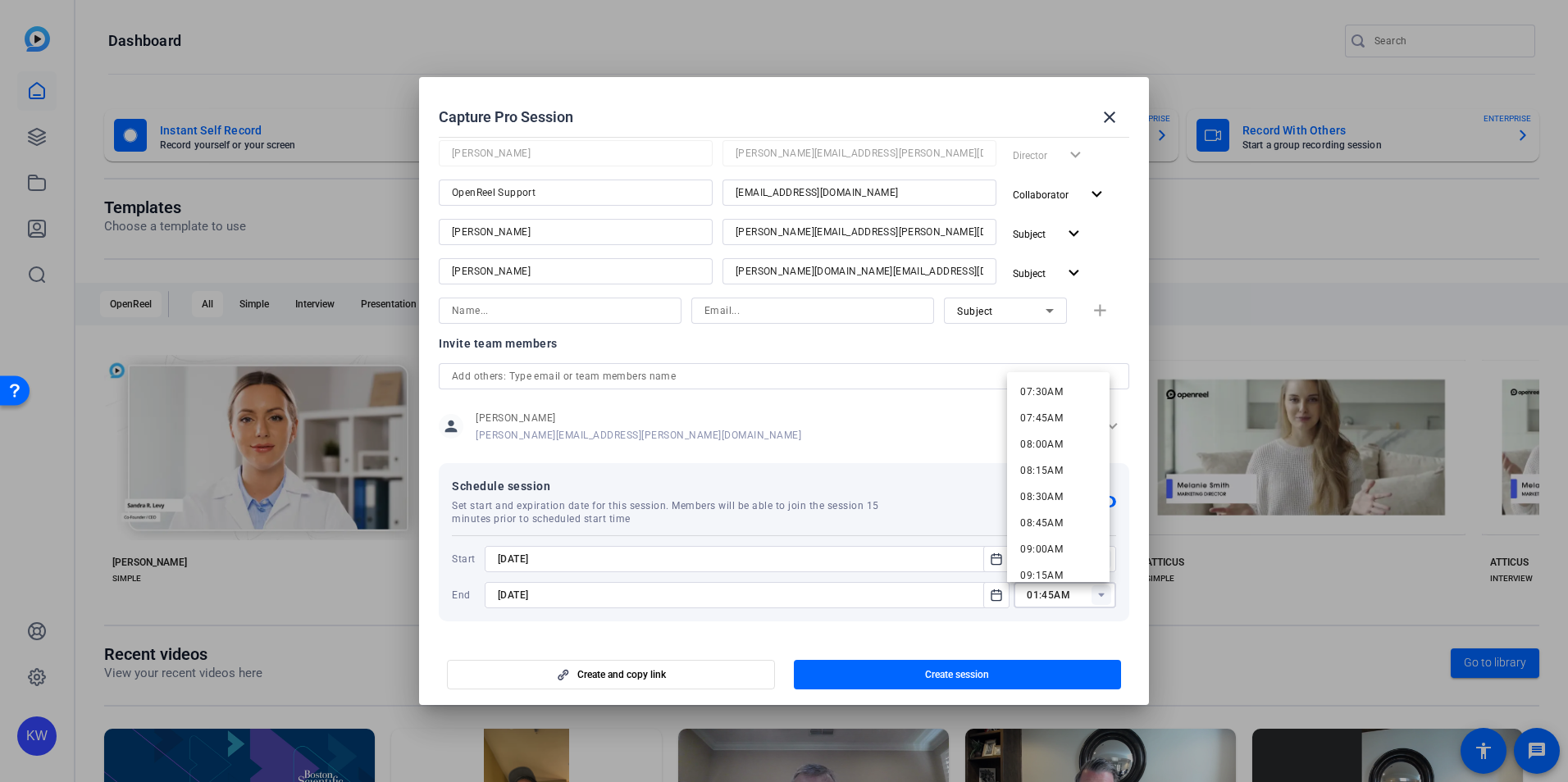
scroll to position [819, 0]
click at [1083, 577] on mat-option "09:30AM" at bounding box center [1057, 568] width 103 height 26
type input "09:30AM"
click at [989, 603] on icon "Open calendar" at bounding box center [996, 595] width 13 height 20
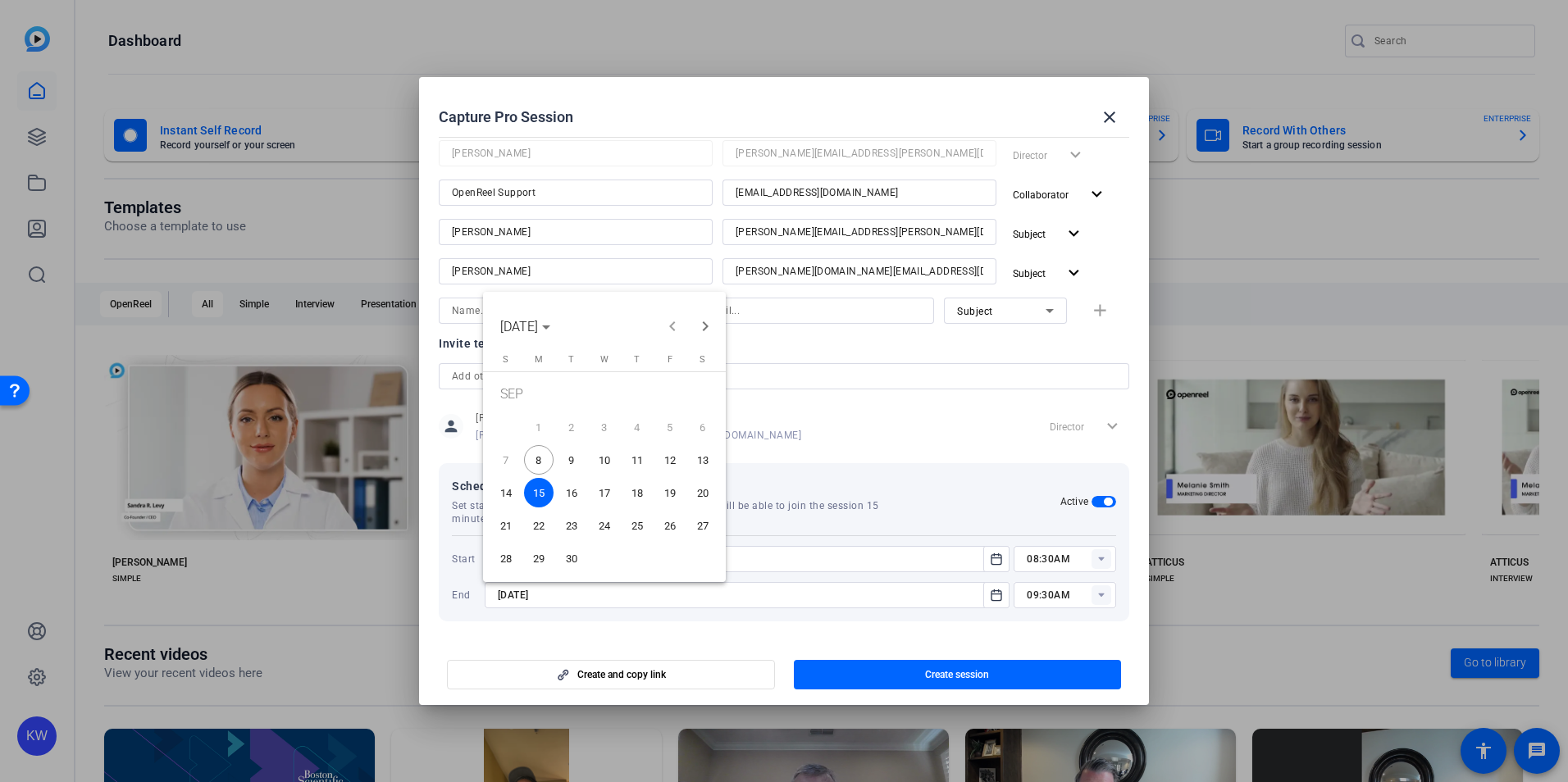
click at [672, 459] on span "12" at bounding box center [670, 460] width 30 height 30
type input "[DATE]"
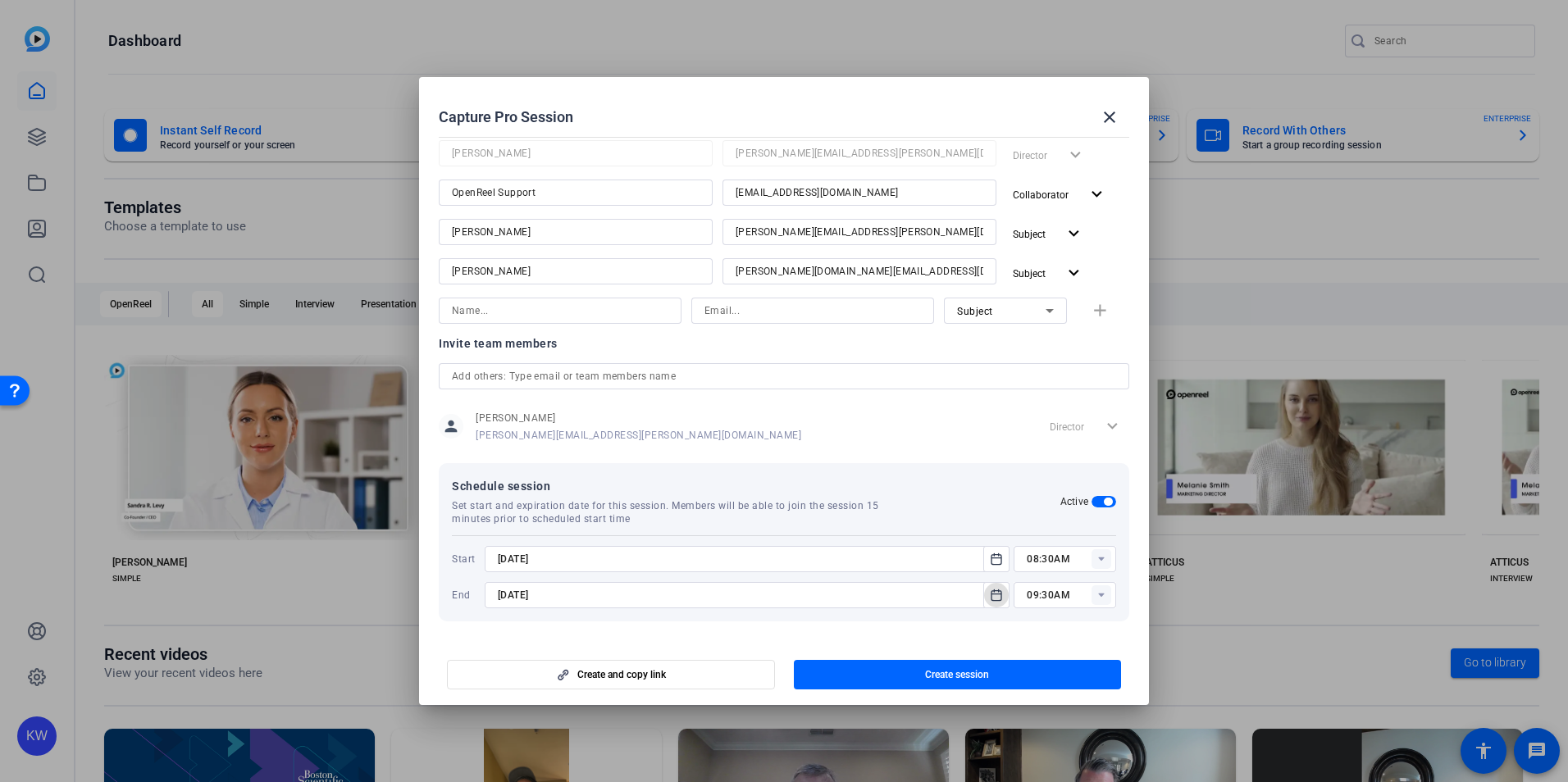
click at [1023, 633] on mat-dialog-content "Session name Advanced settings [PERSON_NAME] and [PERSON_NAME] Session type hel…" at bounding box center [784, 385] width 729 height 509
click at [717, 675] on span "button" at bounding box center [610, 675] width 326 height 39
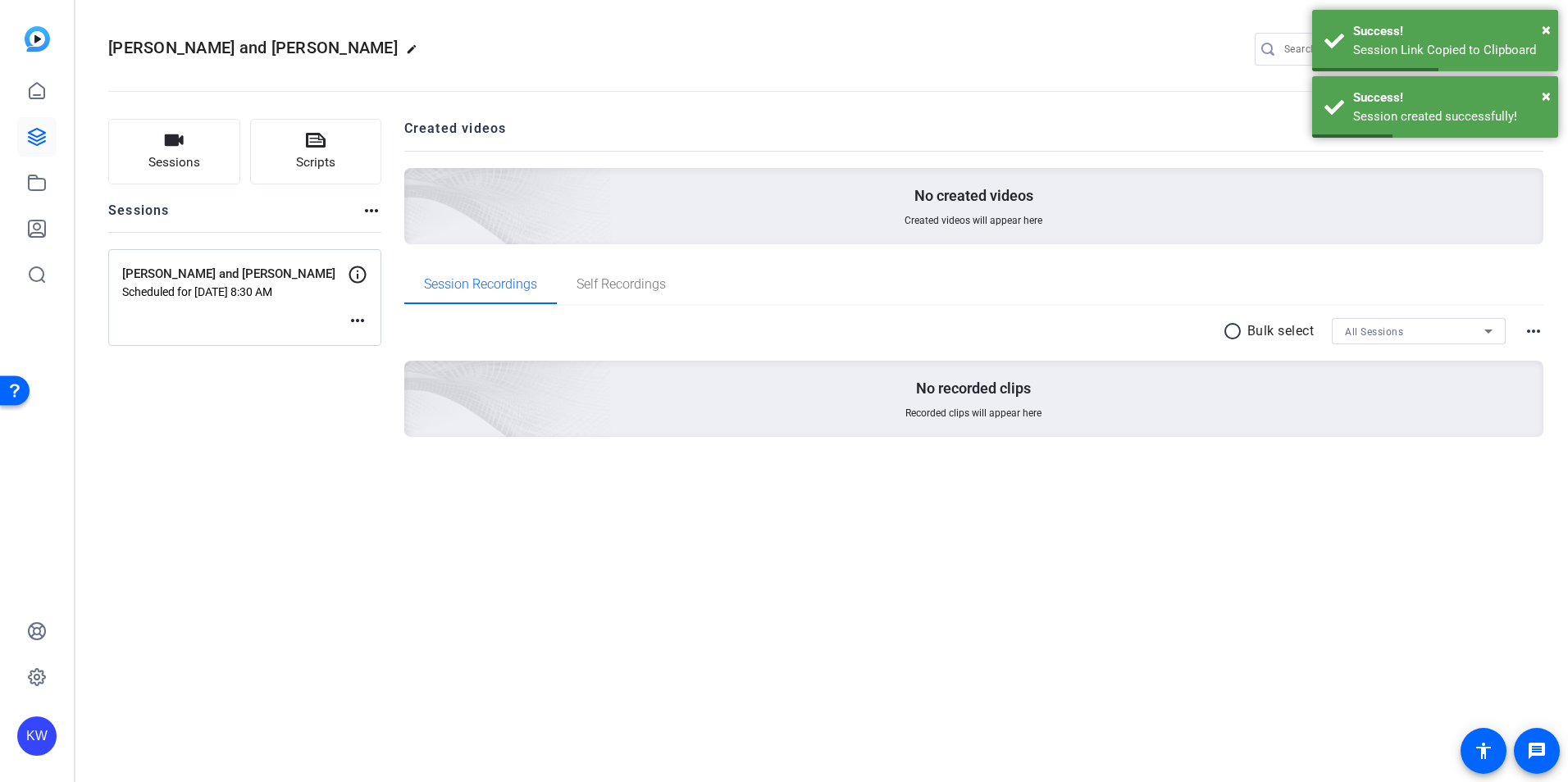
click at [245, 286] on p "Scheduled for [DATE] 8:30 AM" at bounding box center [234, 292] width 226 height 13
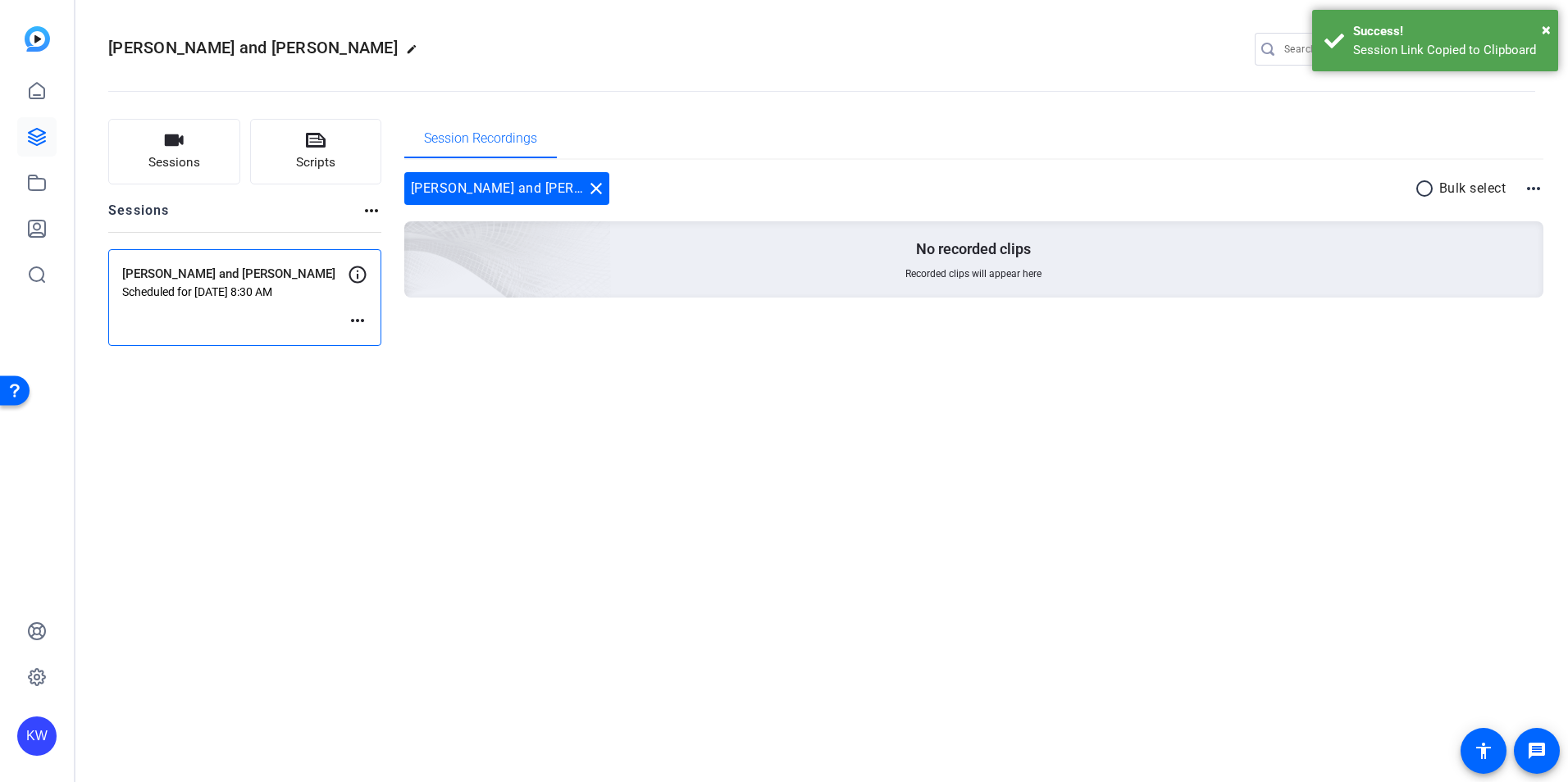
click at [357, 318] on mat-icon "more_horiz" at bounding box center [357, 320] width 20 height 20
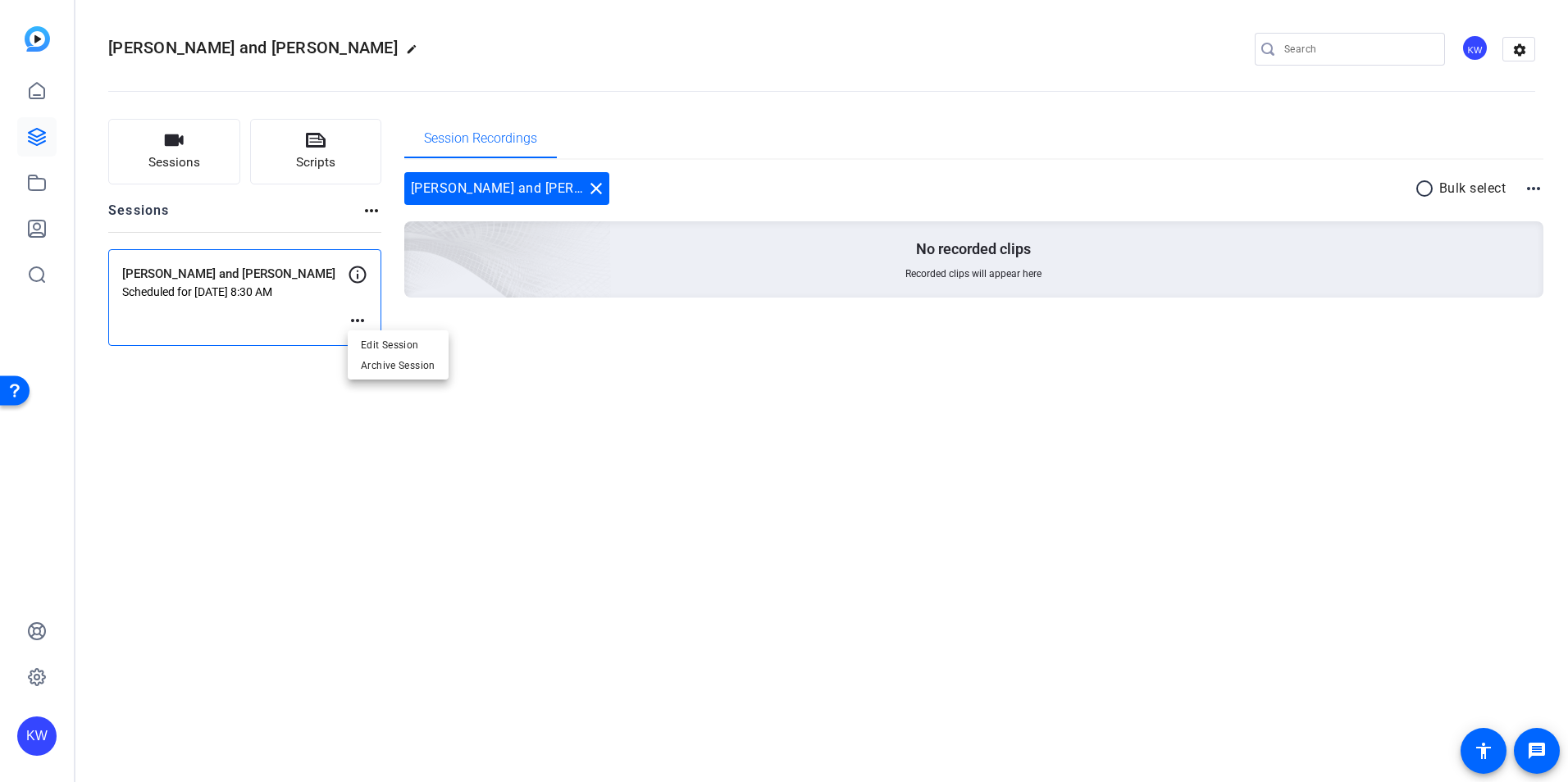
click at [357, 276] on div at bounding box center [784, 391] width 1568 height 782
click at [226, 284] on div "[PERSON_NAME] and [PERSON_NAME] Scheduled for [DATE] 8:30 AM" at bounding box center [234, 281] width 226 height 34
click at [187, 282] on p "[PERSON_NAME] and [PERSON_NAME]" at bounding box center [234, 274] width 226 height 19
click at [116, 149] on button "Sessions" at bounding box center [175, 152] width 132 height 65
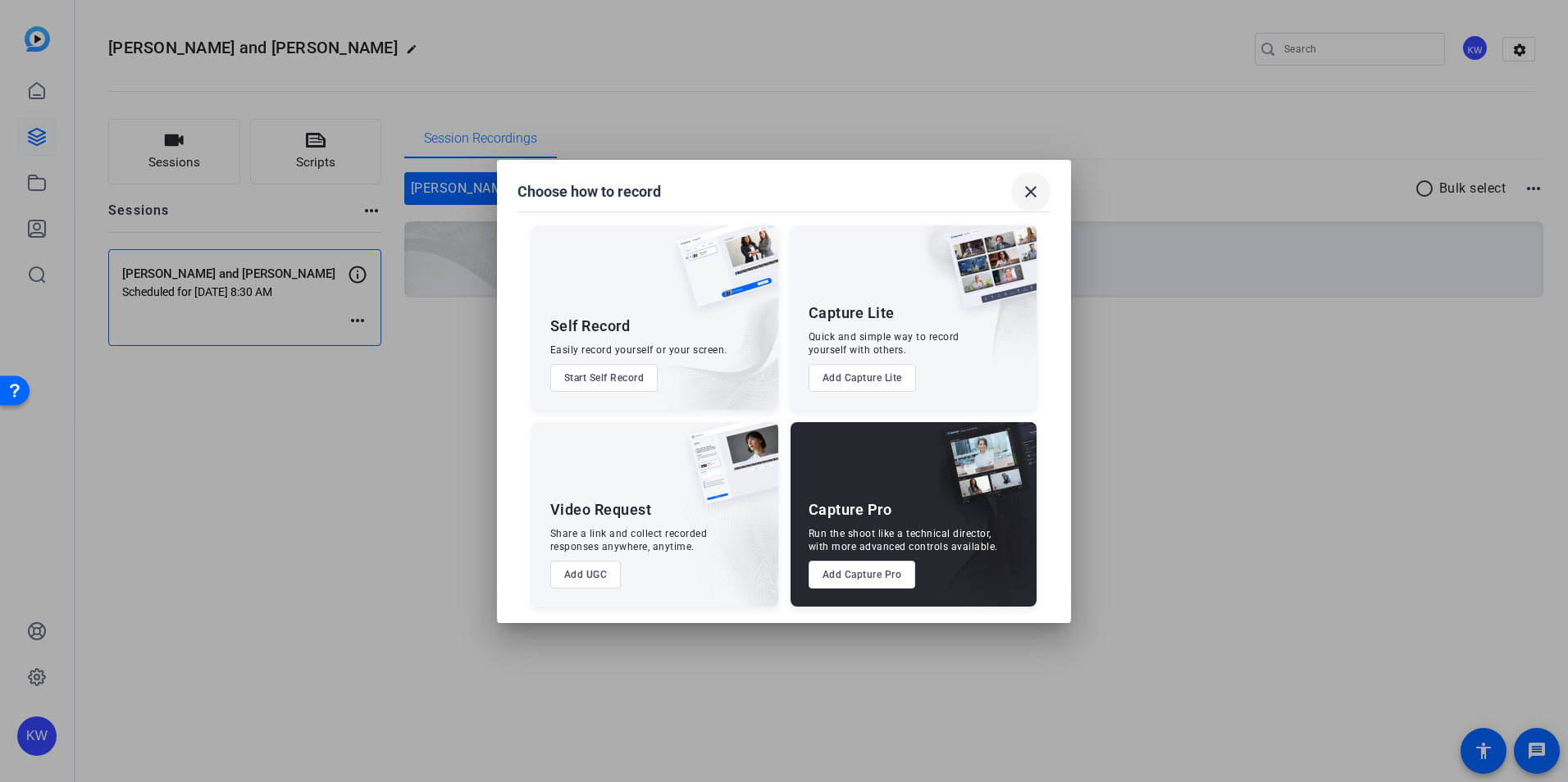
click at [1039, 194] on mat-icon "close" at bounding box center [1031, 192] width 20 height 20
